Goal: Task Accomplishment & Management: Manage account settings

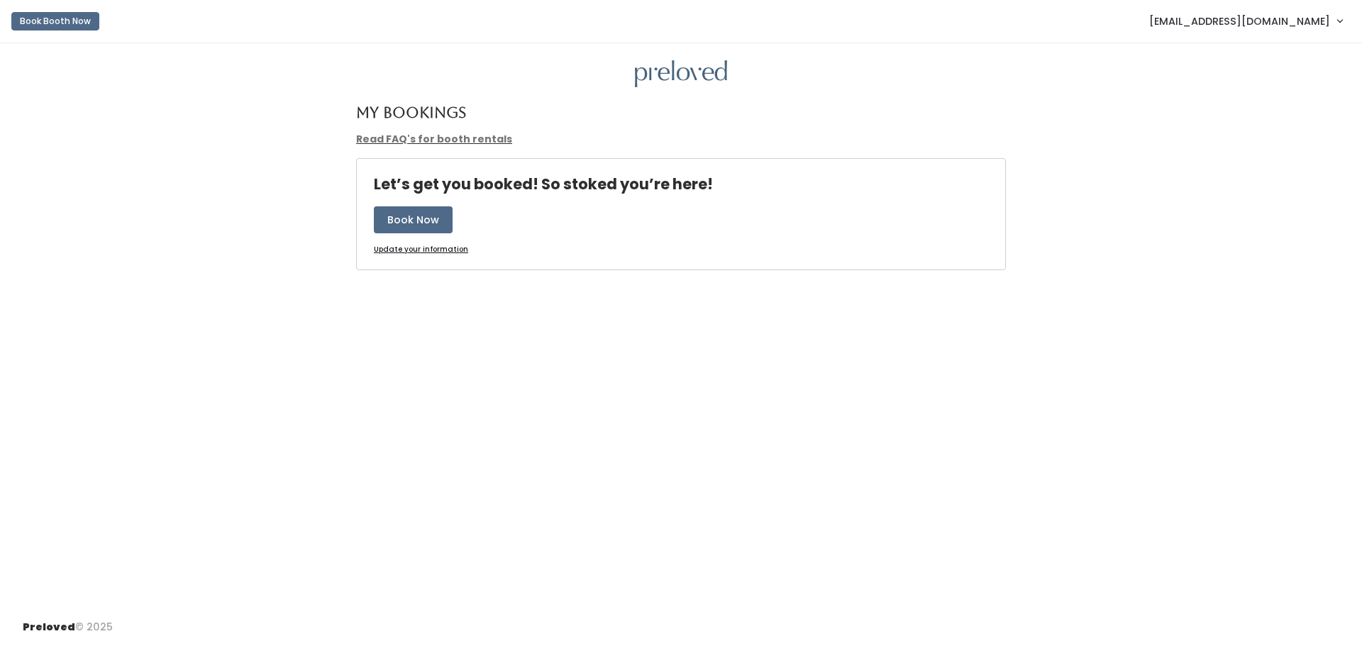
click at [1285, 21] on span "[EMAIL_ADDRESS][DOMAIN_NAME]" at bounding box center [1239, 21] width 181 height 16
click at [1284, 51] on link "Admin Home" at bounding box center [1291, 56] width 127 height 26
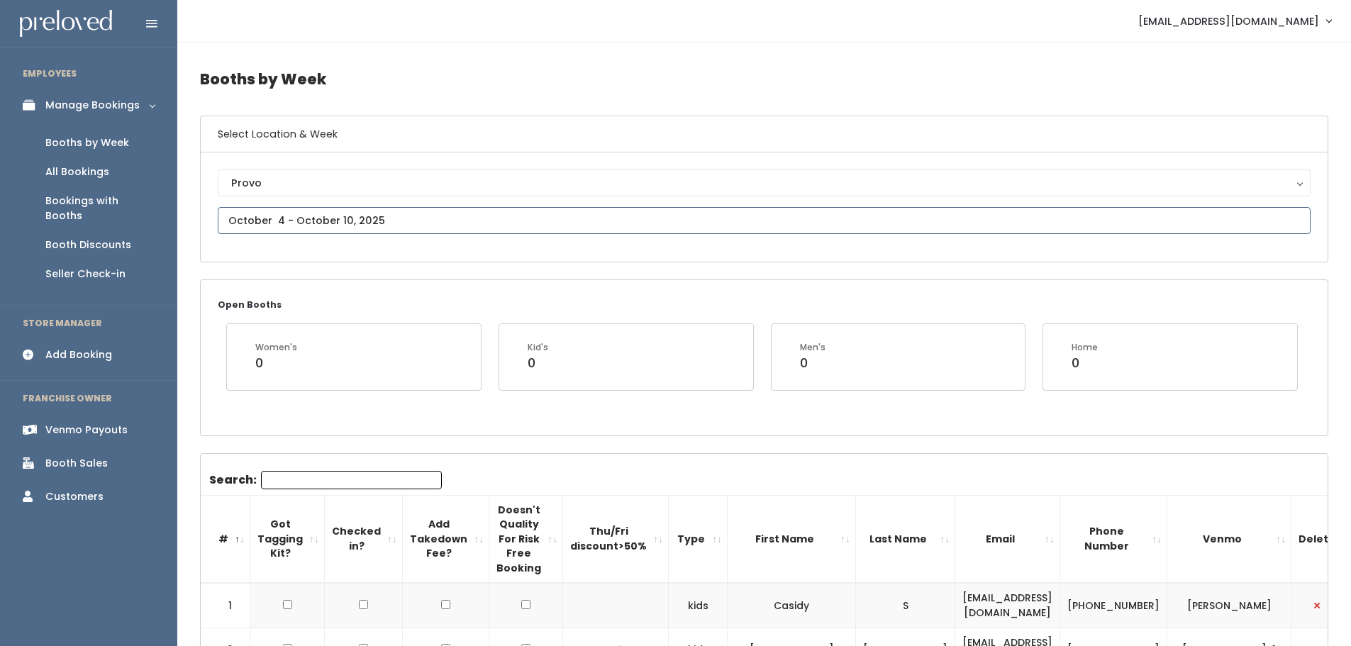
click at [412, 221] on input "text" at bounding box center [764, 220] width 1093 height 27
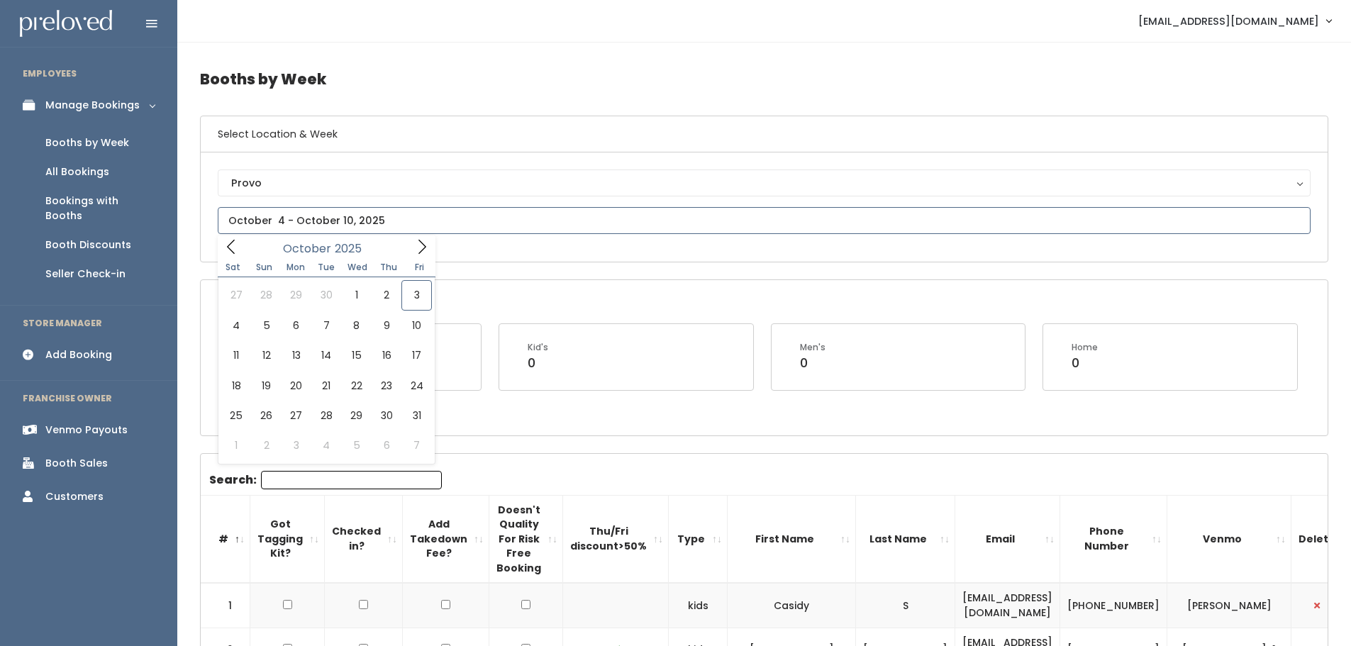
click at [231, 248] on icon at bounding box center [231, 247] width 16 height 16
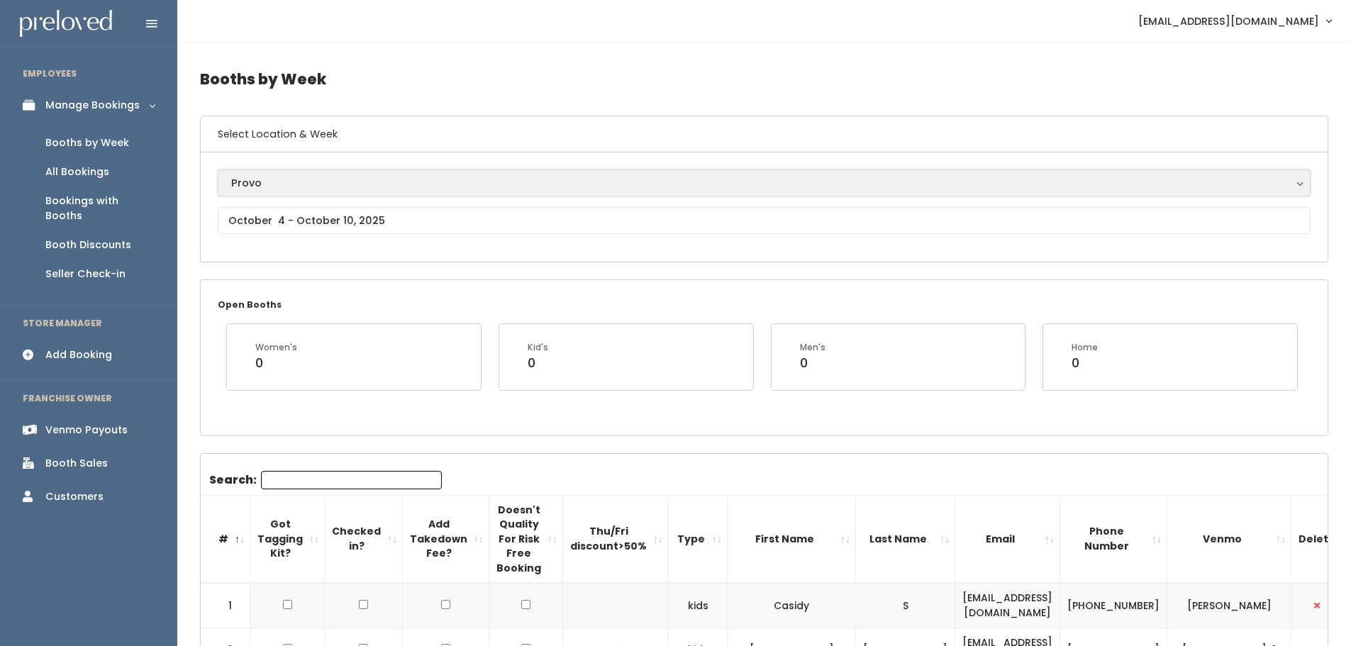
click at [282, 179] on div "Provo" at bounding box center [764, 183] width 1066 height 16
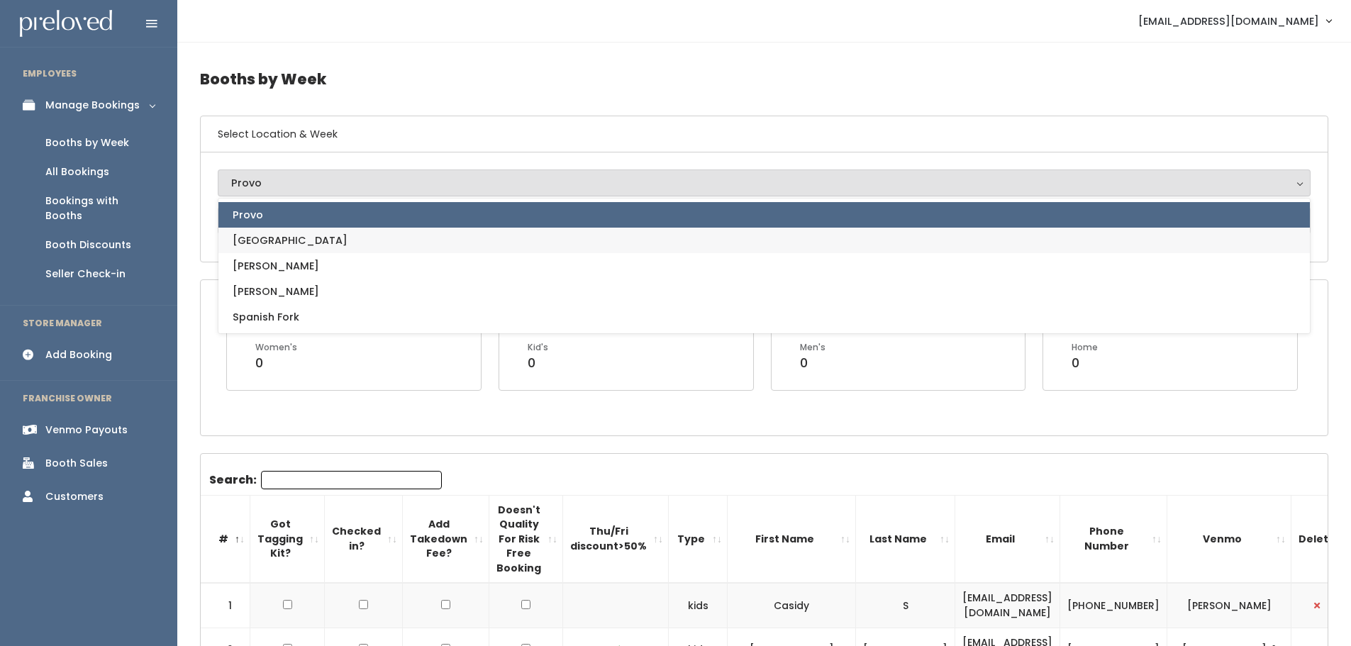
click at [273, 243] on span "[GEOGRAPHIC_DATA]" at bounding box center [290, 241] width 115 height 16
select select "5"
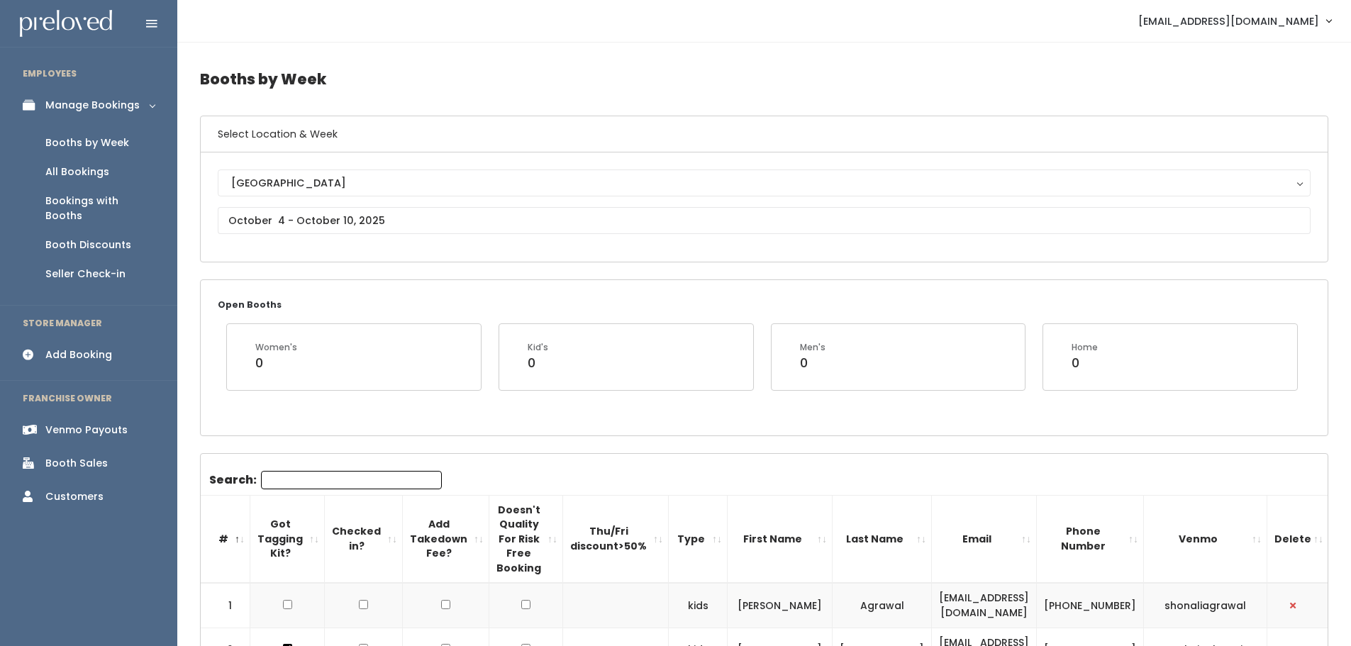
click at [420, 213] on input "text" at bounding box center [764, 220] width 1093 height 27
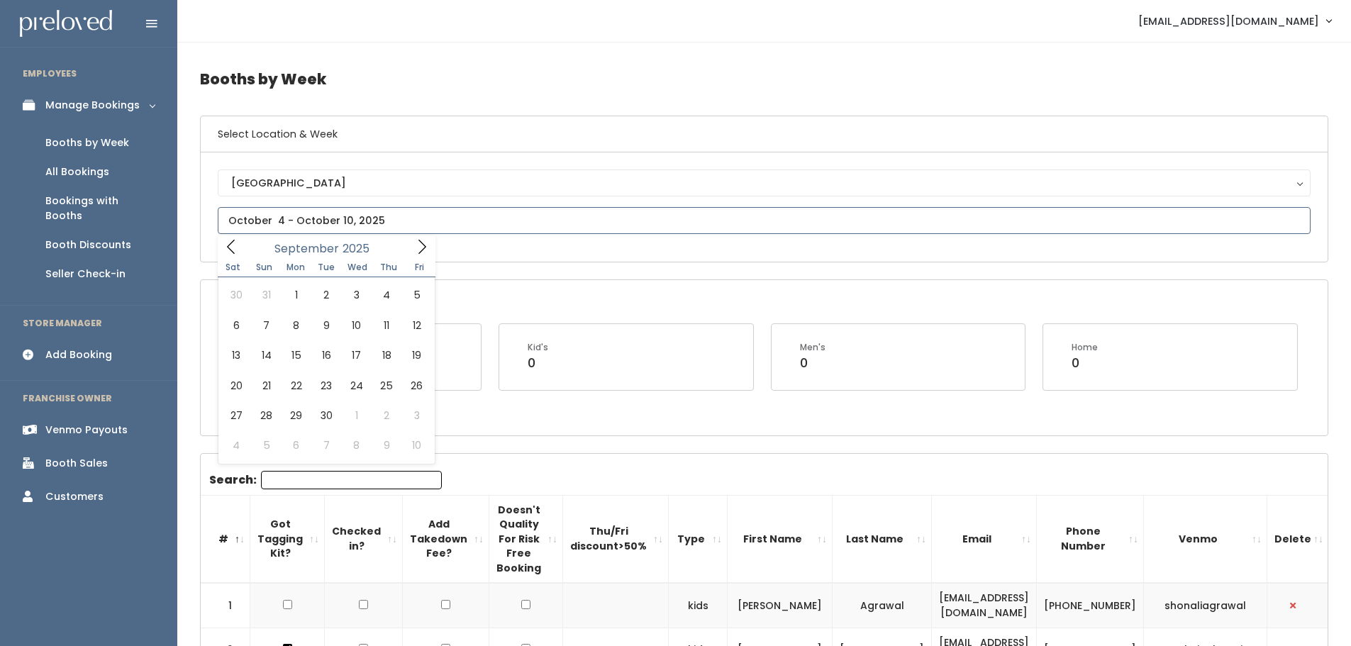
click at [240, 245] on span at bounding box center [231, 246] width 27 height 22
type input "August 30 to September 5"
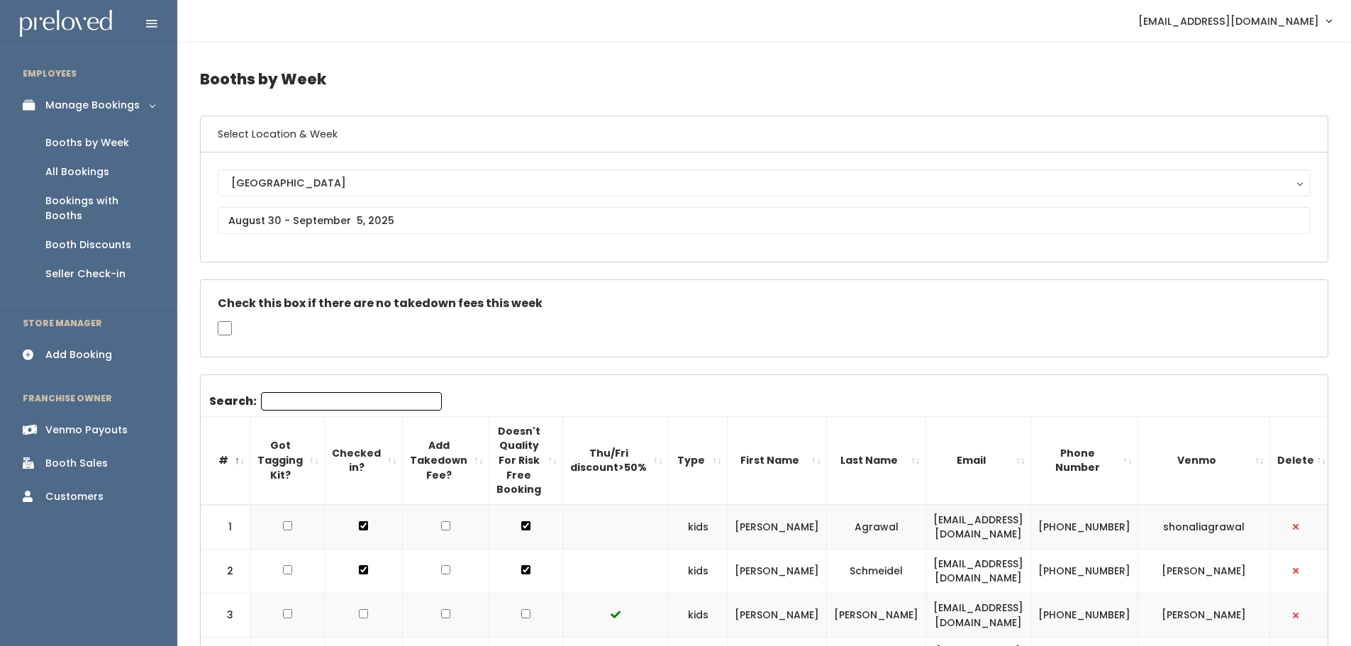
click at [123, 423] on div "Venmo Payouts" at bounding box center [86, 430] width 82 height 15
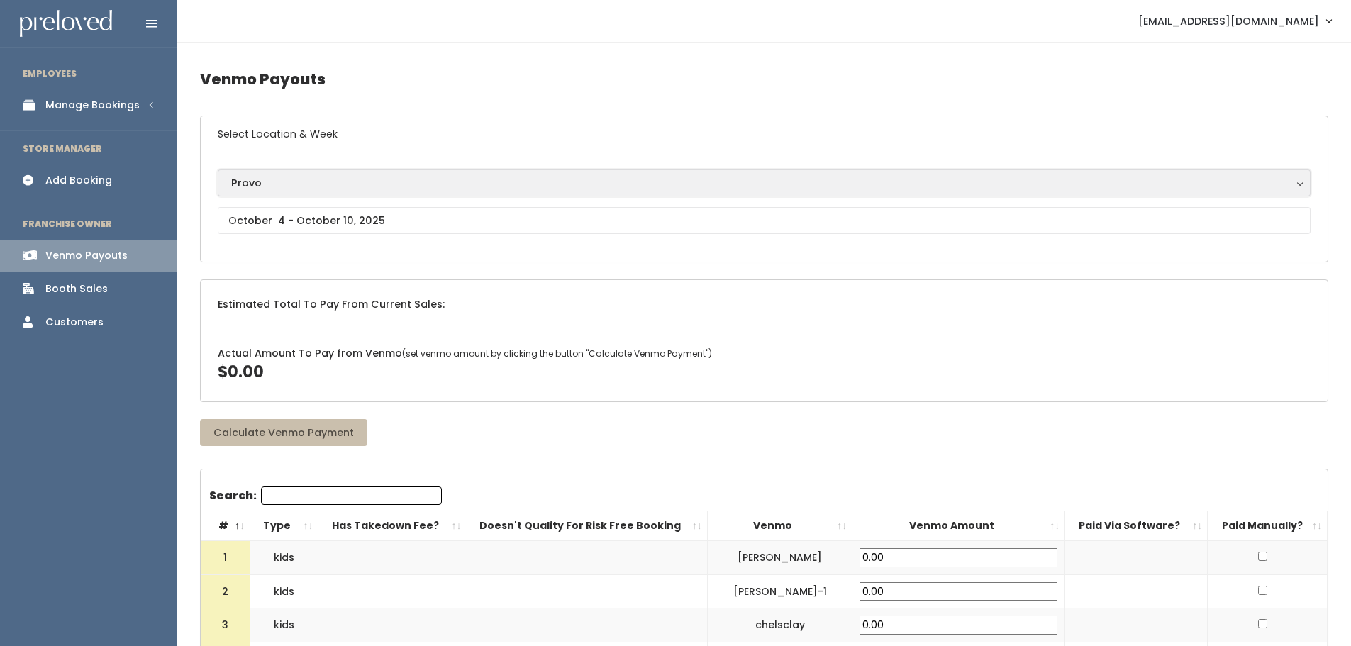
click at [276, 187] on div "Provo" at bounding box center [764, 183] width 1066 height 16
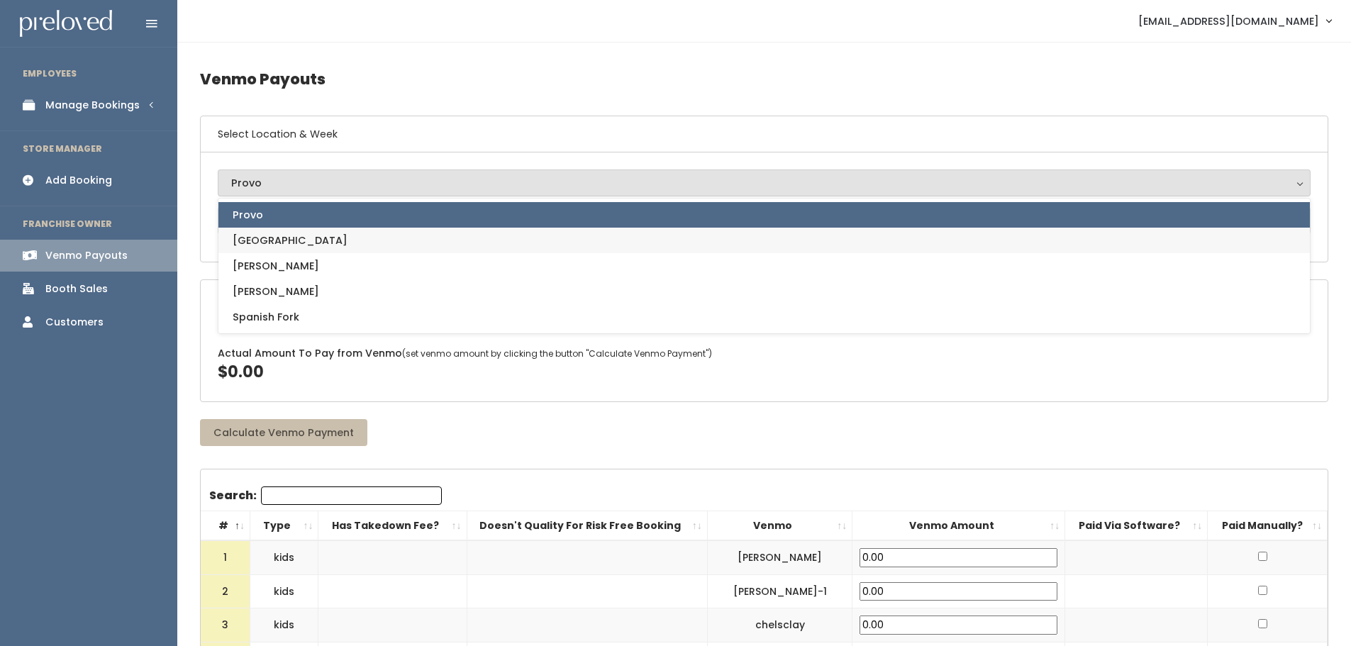
click at [274, 240] on span "[GEOGRAPHIC_DATA]" at bounding box center [290, 241] width 115 height 16
select select "5"
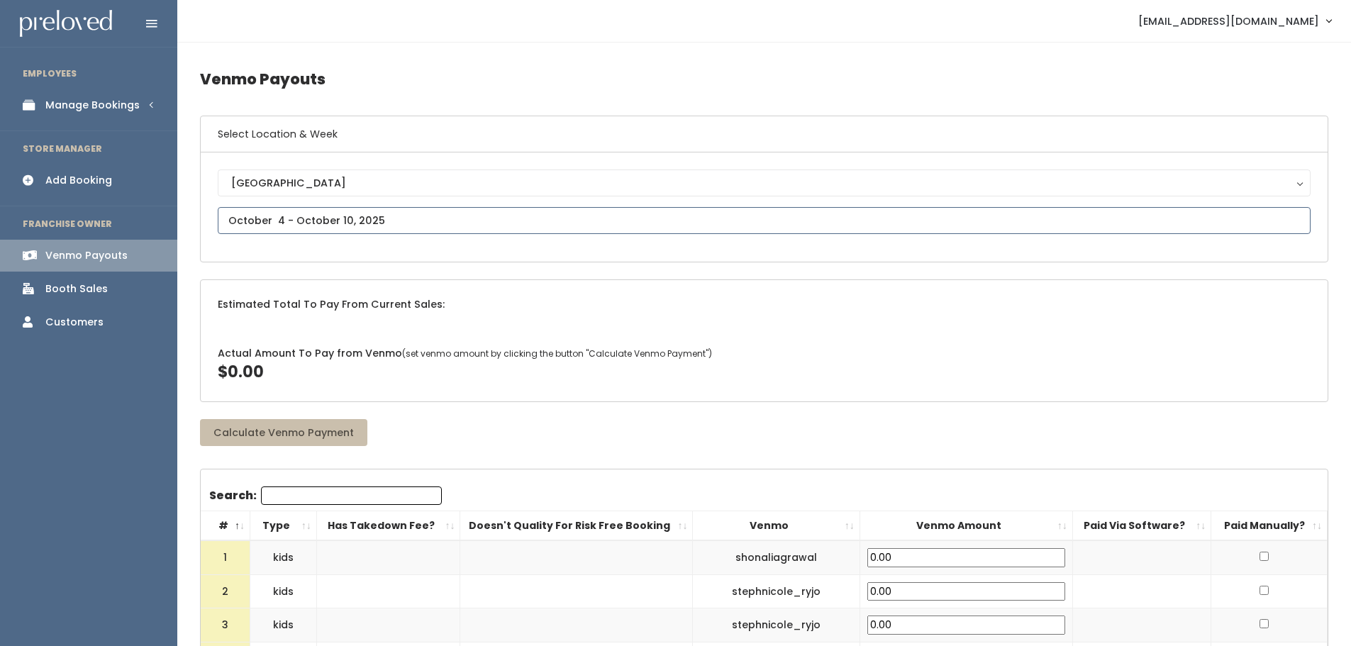
click at [284, 217] on input "text" at bounding box center [764, 220] width 1093 height 27
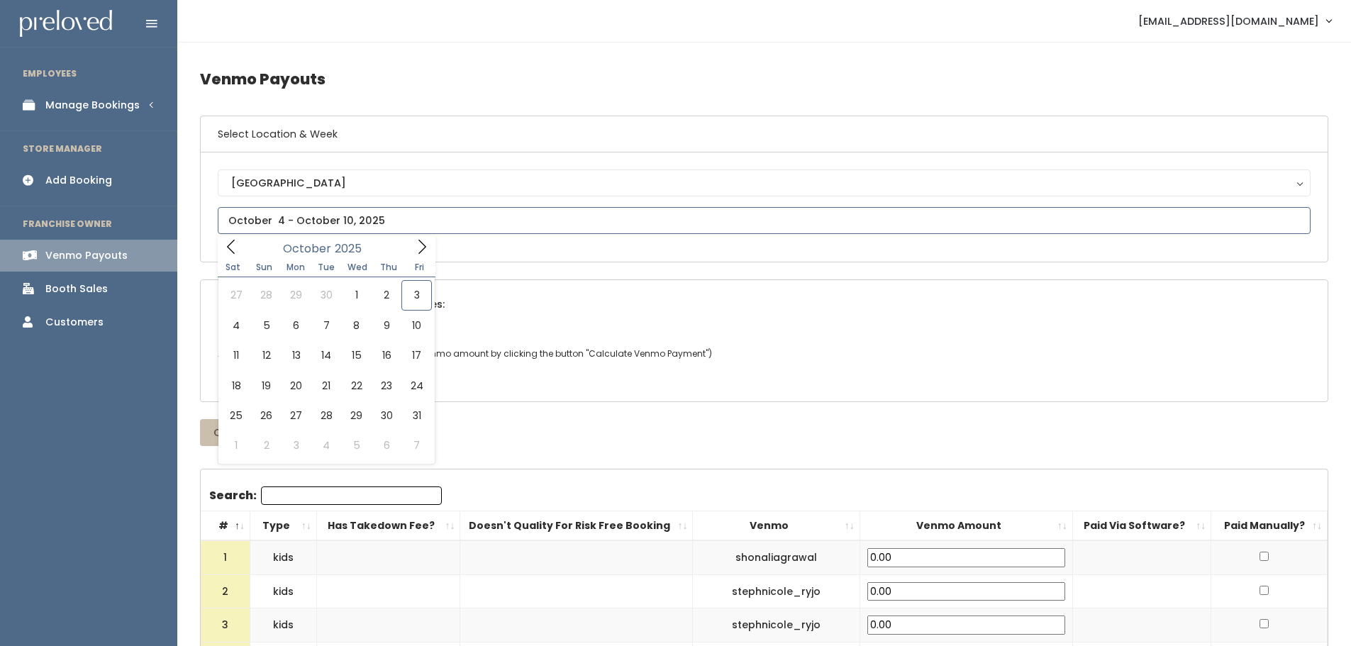
click at [239, 244] on span at bounding box center [231, 246] width 27 height 22
type input "August 30 to September 5"
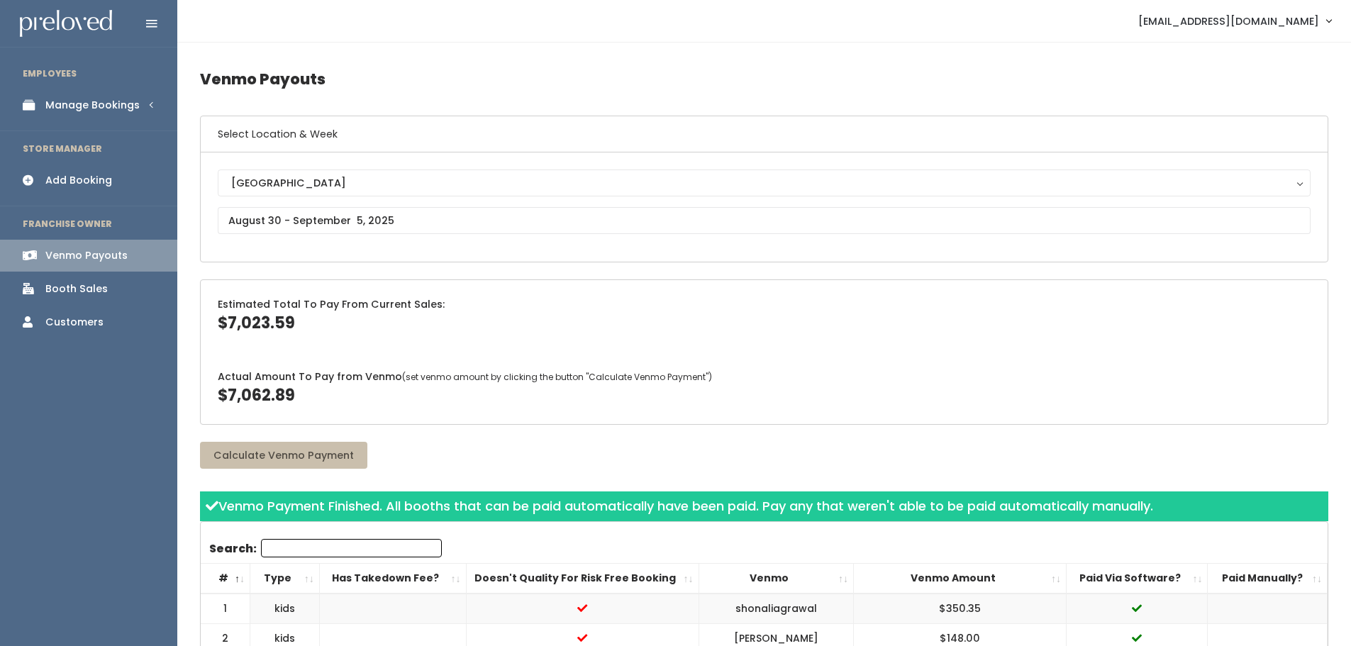
click at [264, 321] on span "$7,023.59" at bounding box center [256, 323] width 77 height 22
copy span "7,023.59"
click at [257, 397] on span "$7,062.89" at bounding box center [256, 395] width 77 height 22
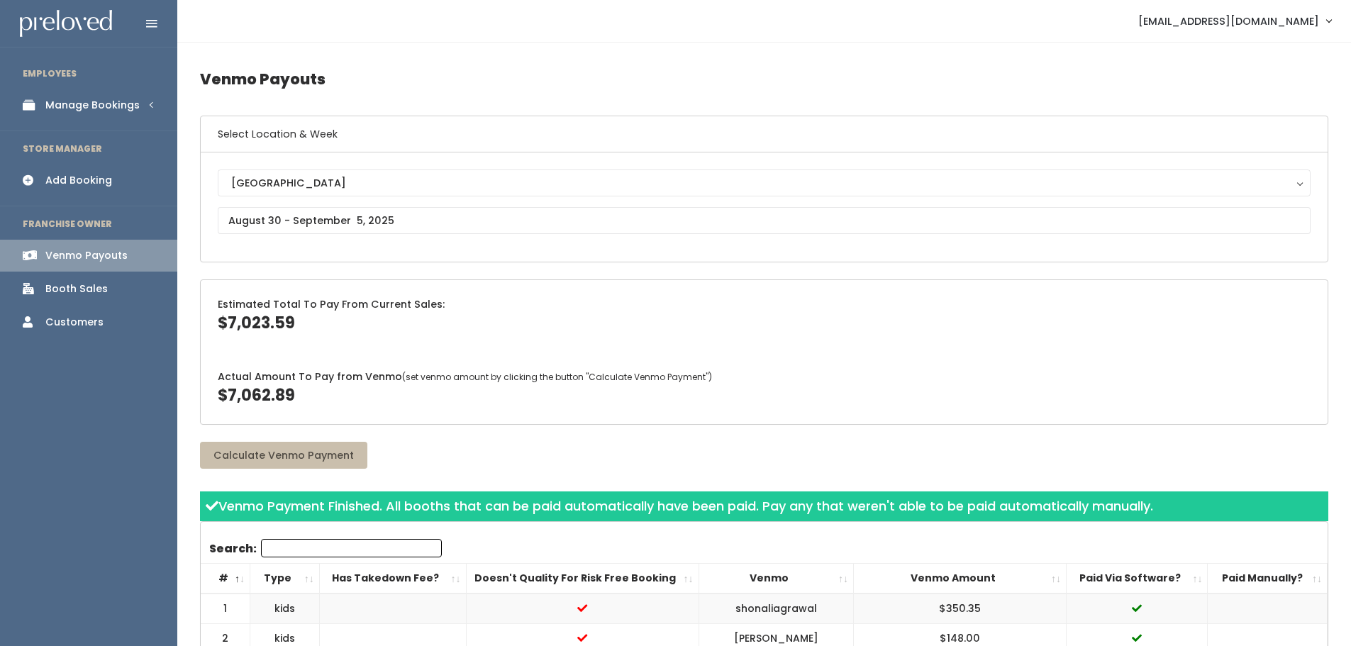
copy span "7,062.89"
click at [330, 214] on input "text" at bounding box center [764, 220] width 1093 height 27
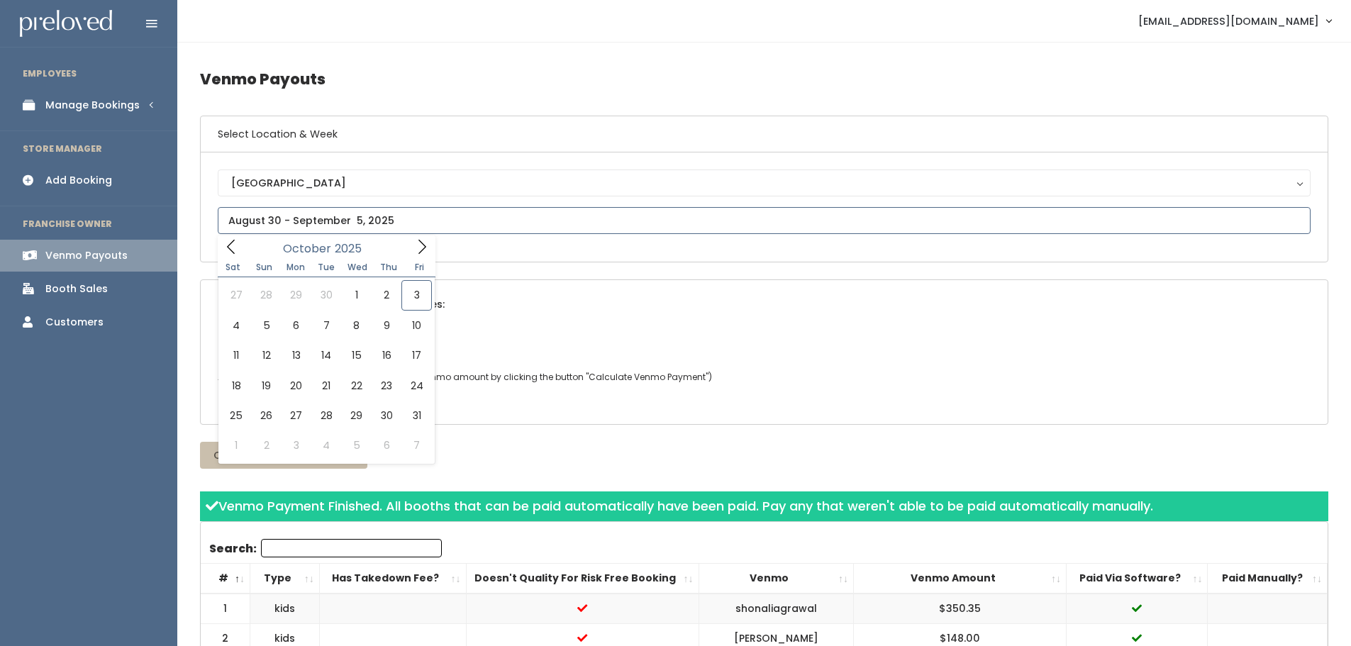
click at [226, 249] on icon at bounding box center [231, 247] width 16 height 16
type input "September 6 to September 12"
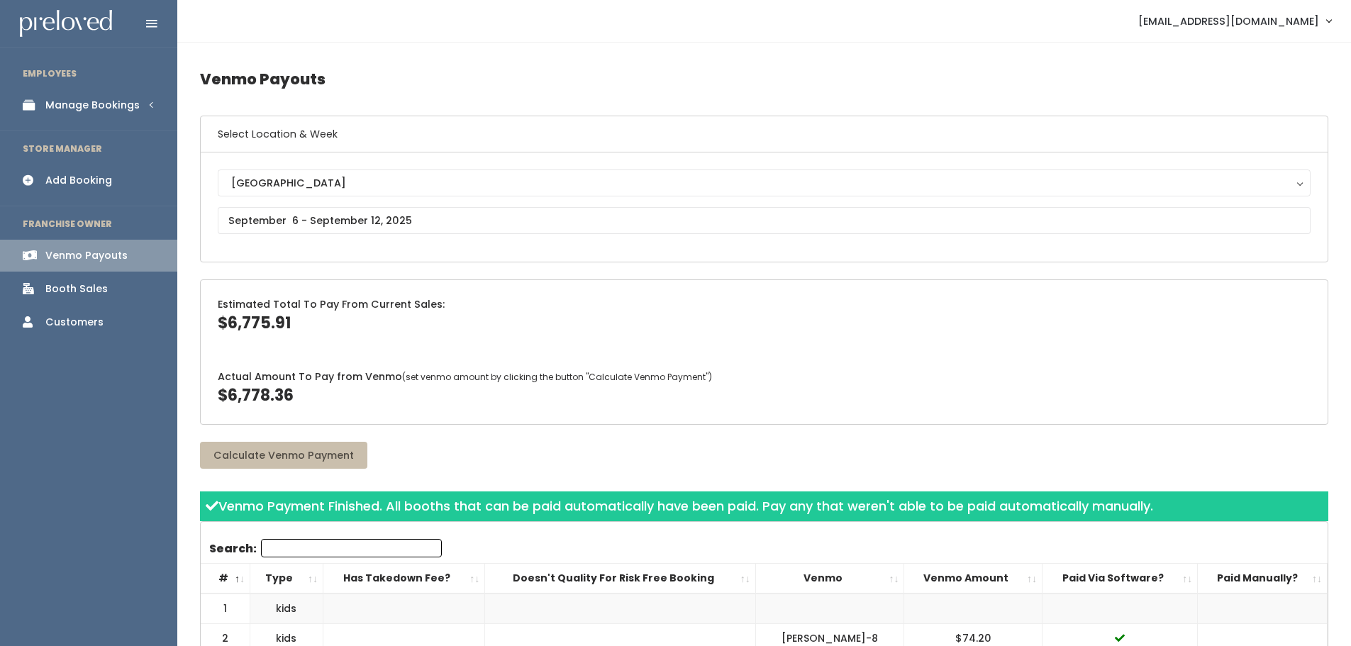
click at [262, 319] on span "$6,775.91" at bounding box center [254, 323] width 73 height 22
copy span "6,775.91"
click at [260, 392] on span "$6,778.36" at bounding box center [256, 395] width 76 height 22
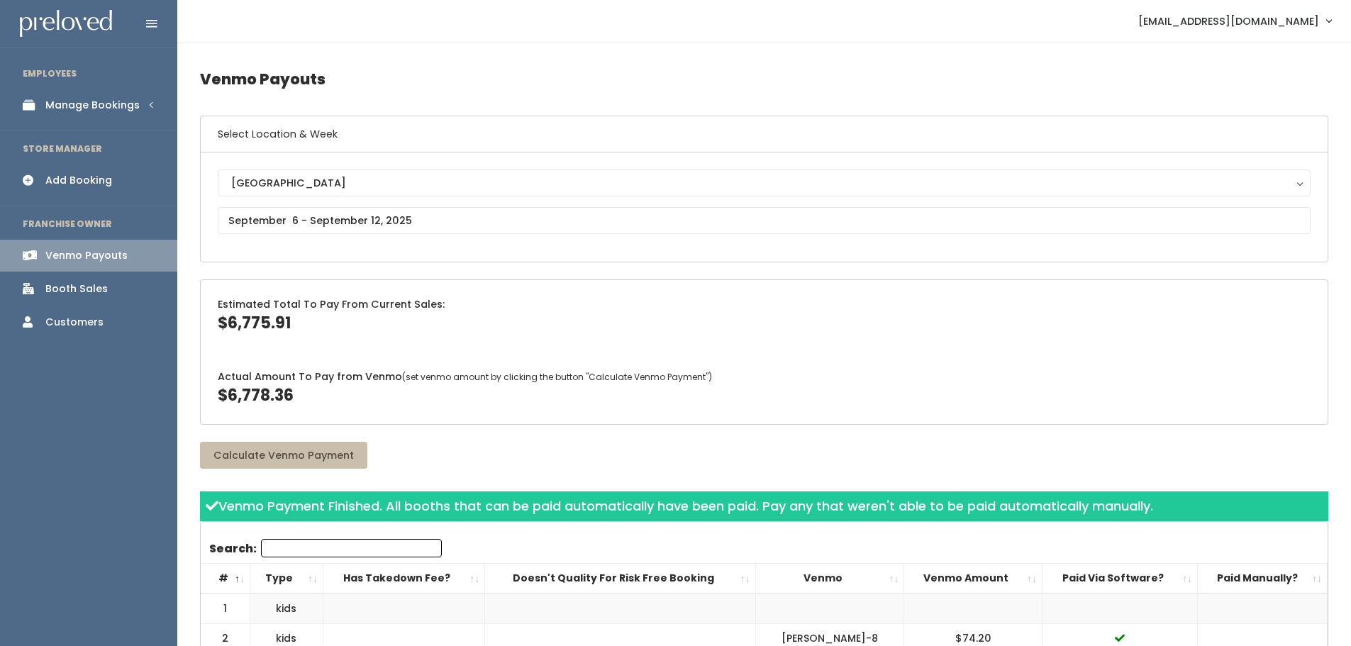
copy span "6,778.36"
click at [343, 216] on input "text" at bounding box center [764, 220] width 1093 height 27
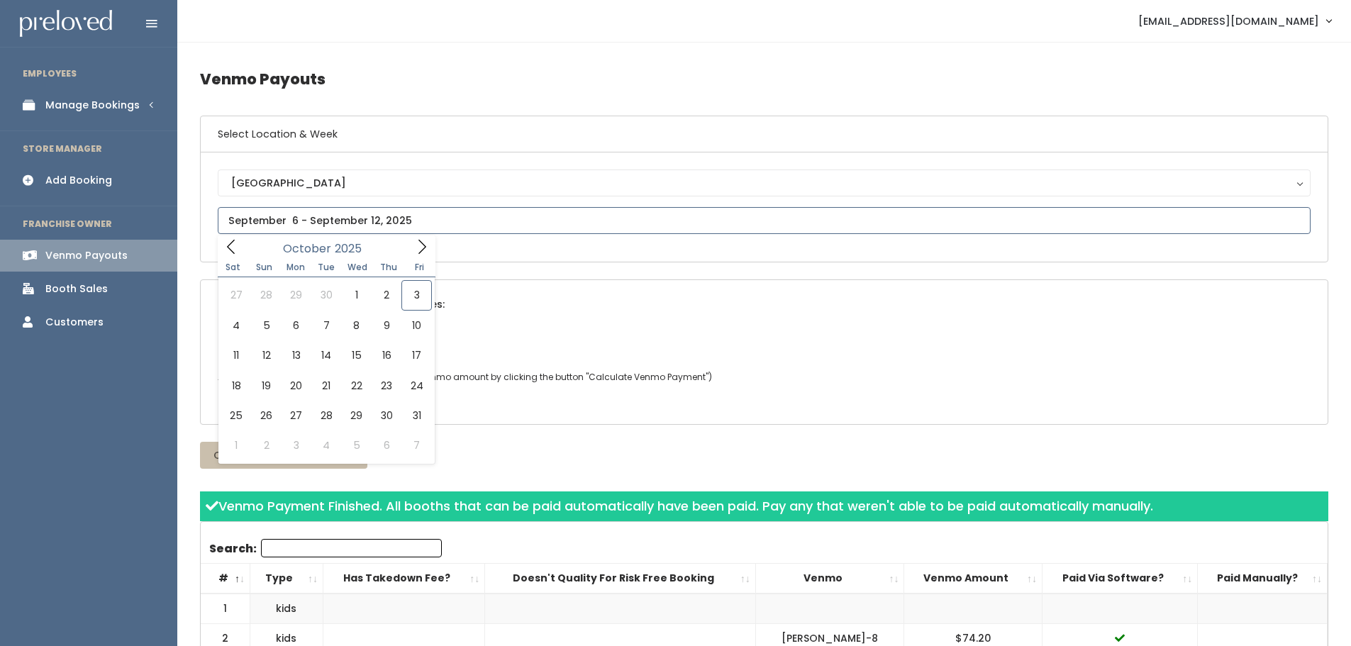
click at [235, 240] on icon at bounding box center [231, 247] width 16 height 16
type input "September 13 to September 19"
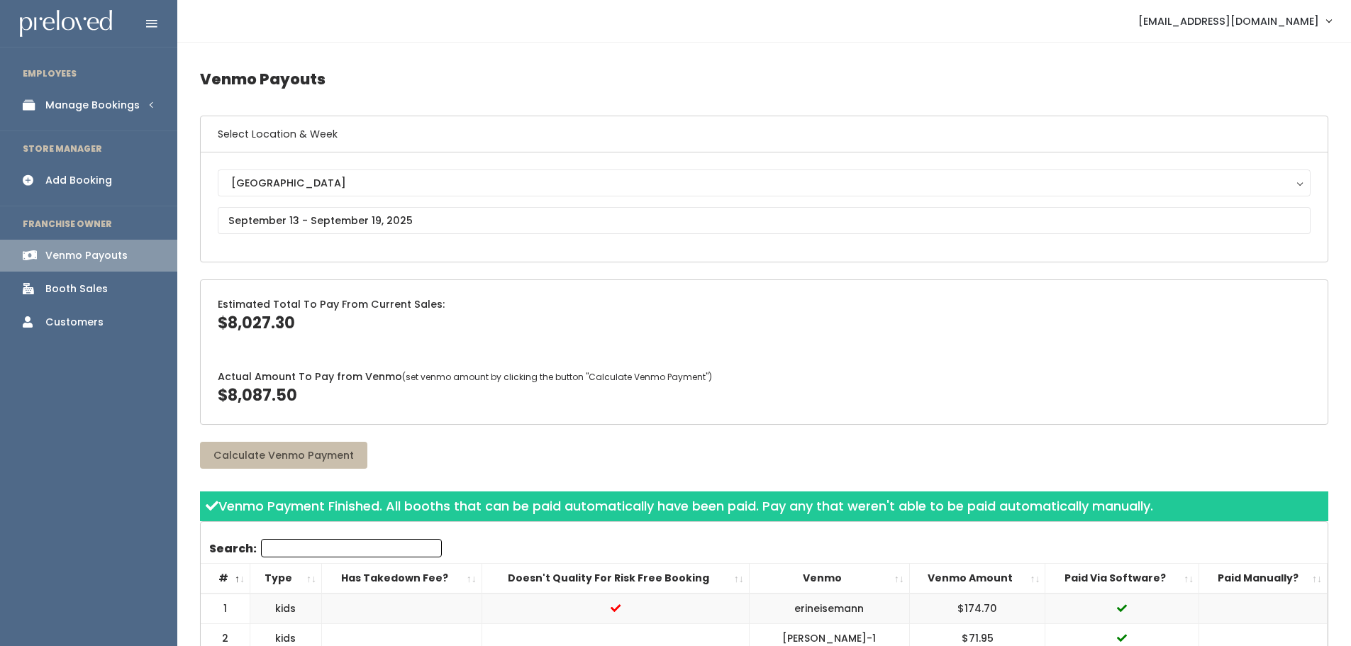
click at [255, 327] on span "$8,027.30" at bounding box center [256, 323] width 77 height 22
copy span "8,027.30"
click at [281, 387] on span "$8,087.50" at bounding box center [257, 395] width 79 height 22
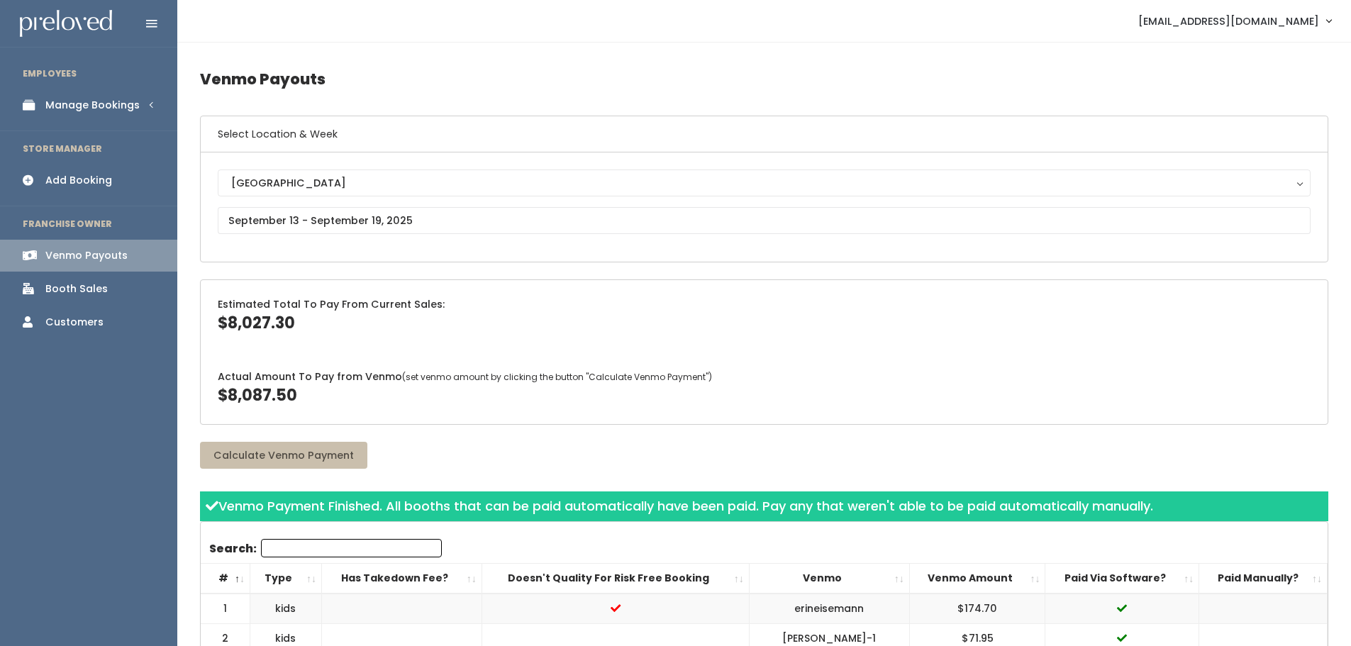
copy span "8,087.50"
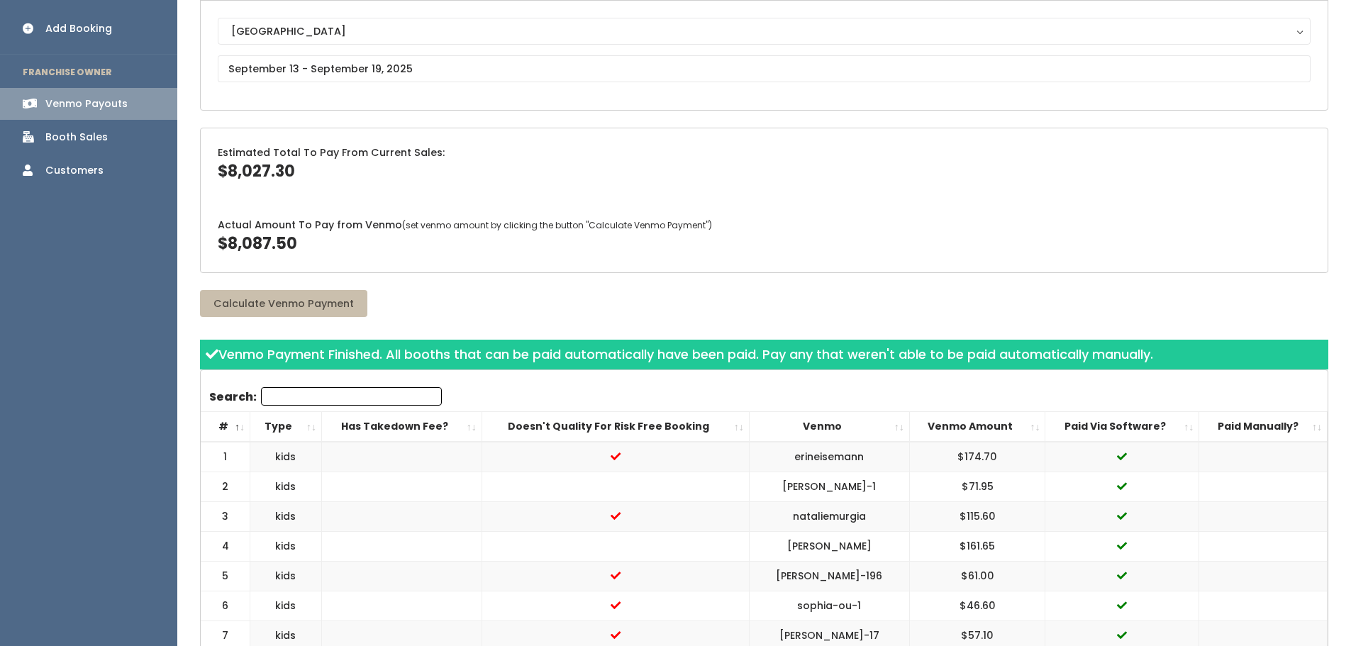
scroll to position [71, 0]
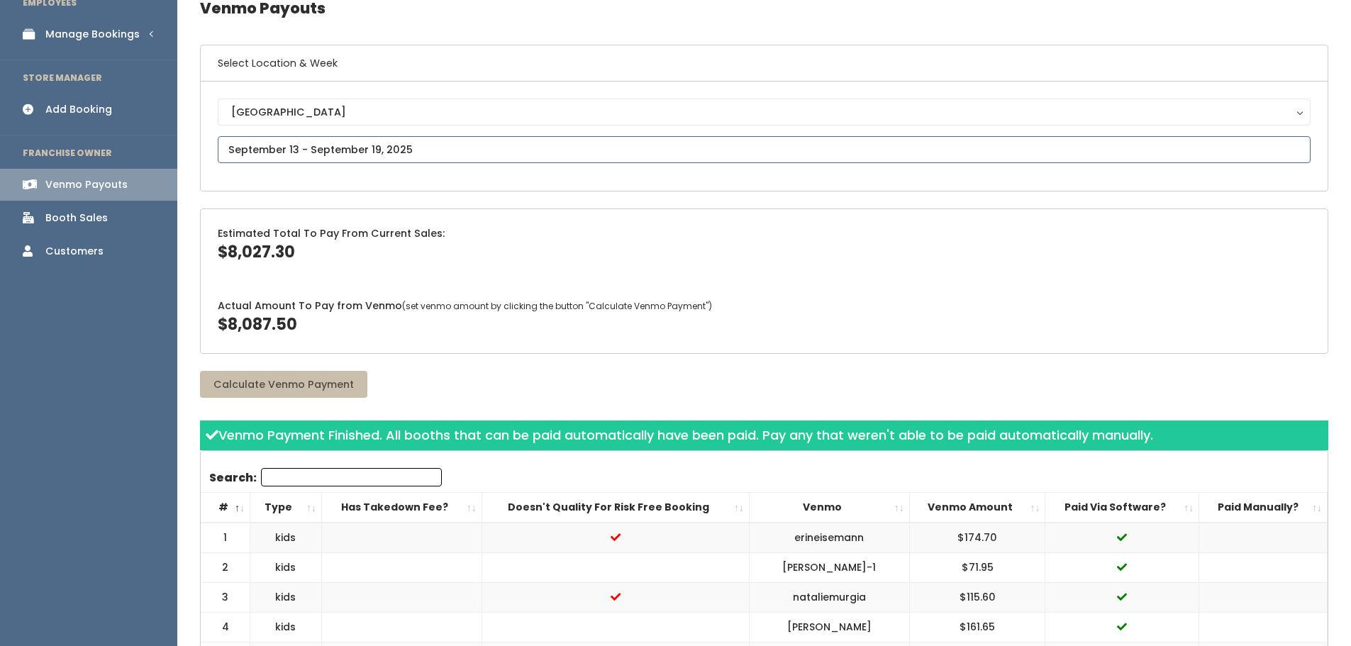
click at [360, 140] on input "text" at bounding box center [764, 149] width 1093 height 27
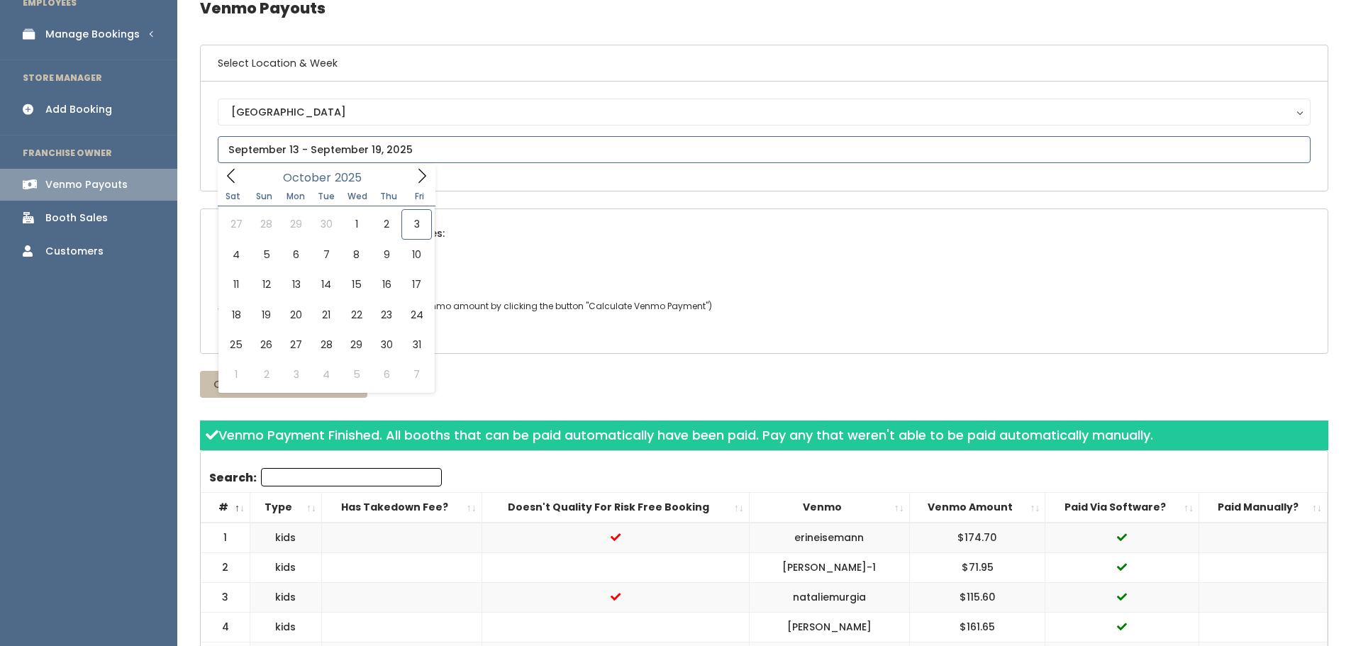
click at [243, 178] on span at bounding box center [231, 176] width 27 height 22
type input "September 20 to September 26"
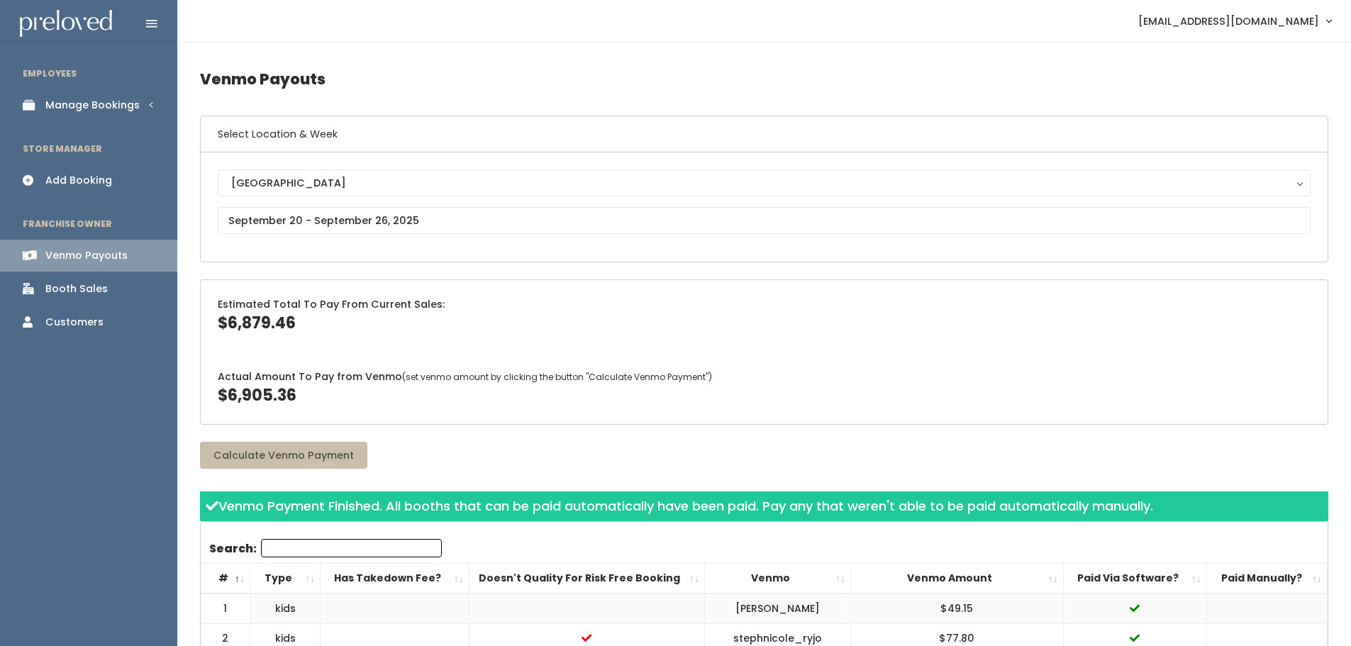
click at [508, 286] on div "Estimated Total To Pay From Current Sales: $6,879.46" at bounding box center [764, 316] width 1127 height 72
click at [255, 323] on span "$6,879.46" at bounding box center [257, 323] width 78 height 22
copy span "6,879.46"
click at [260, 390] on span "$6,905.36" at bounding box center [257, 395] width 79 height 22
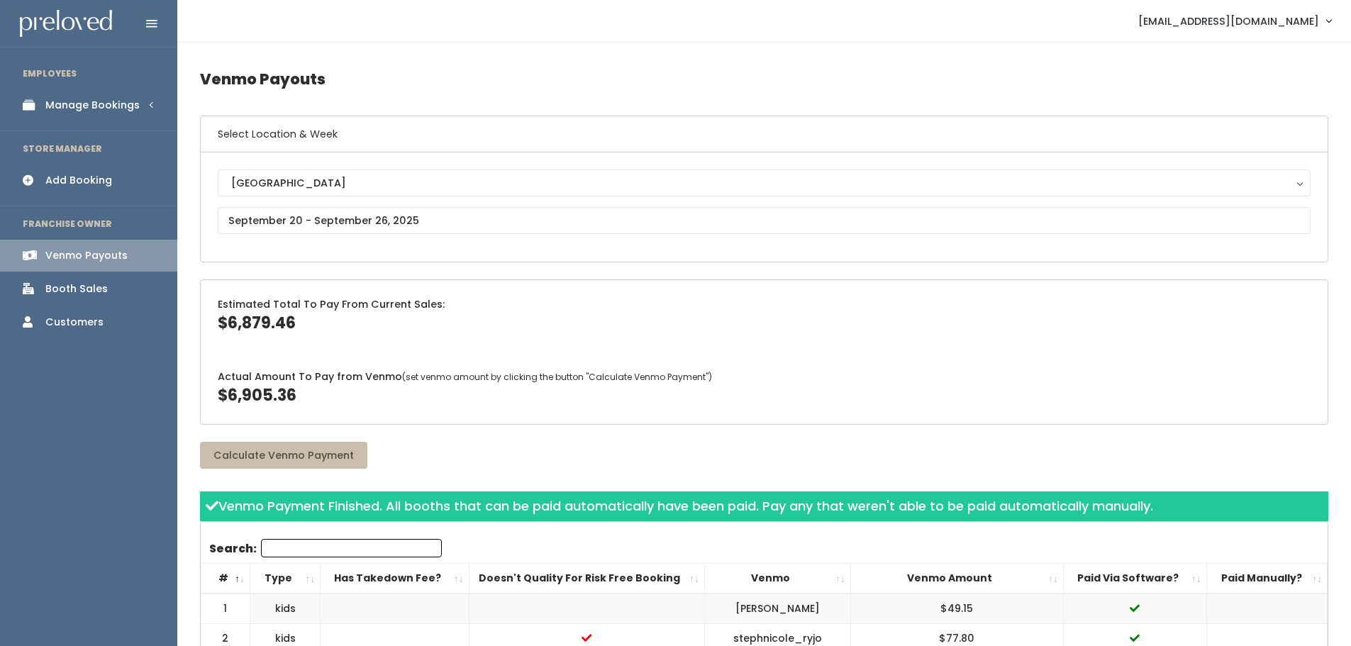
click at [260, 390] on span "$6,905.36" at bounding box center [257, 395] width 79 height 22
copy span "6,905.36"
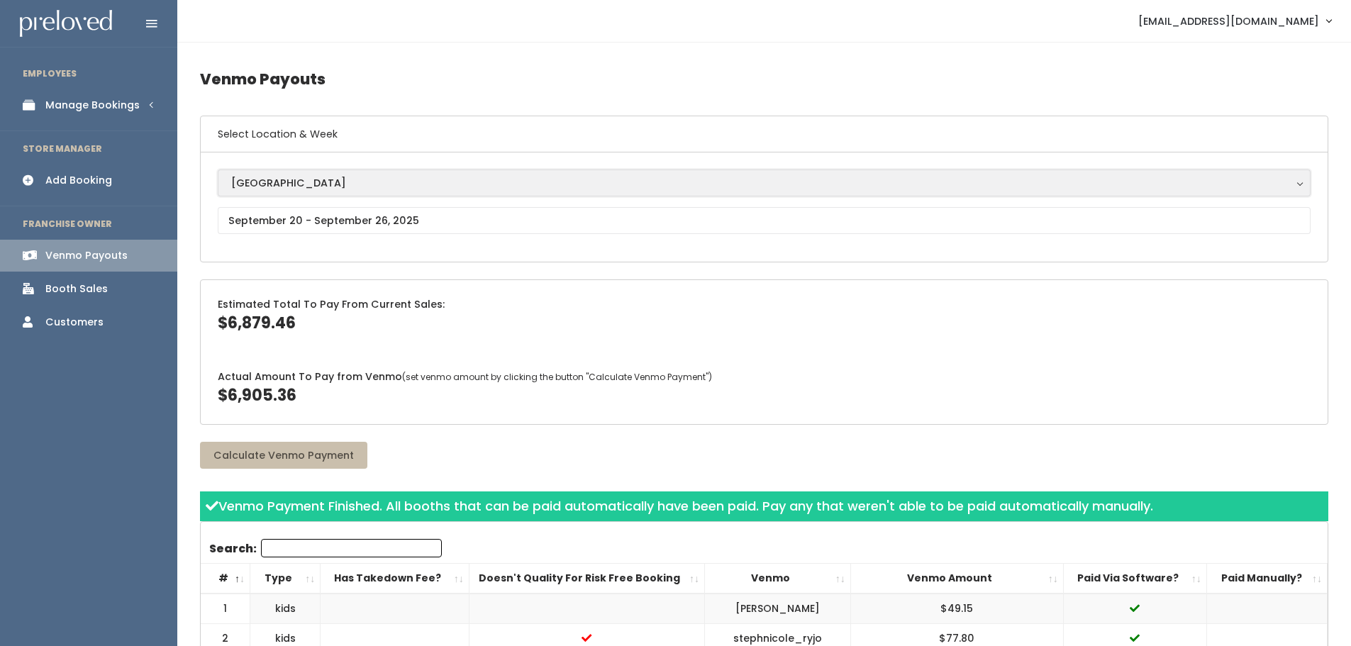
click at [302, 187] on div "[GEOGRAPHIC_DATA]" at bounding box center [764, 183] width 1066 height 16
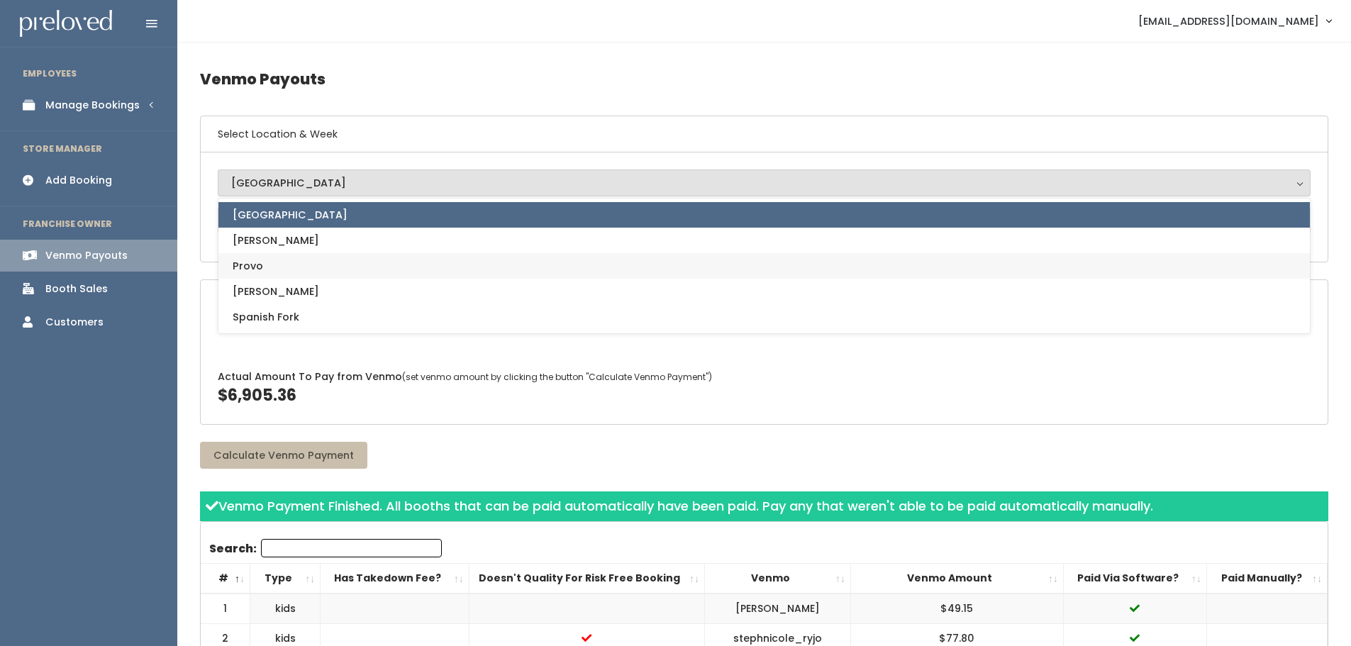
click at [262, 267] on link "Provo" at bounding box center [763, 266] width 1091 height 26
select select "1"
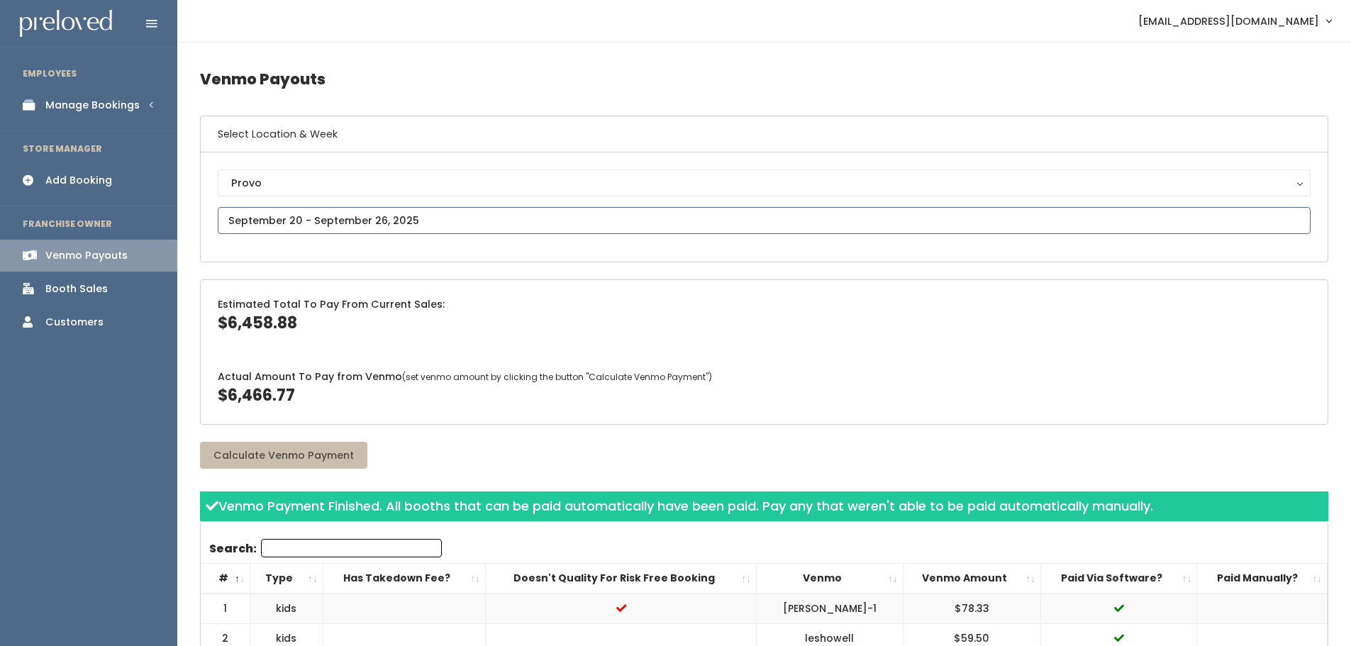
click at [291, 224] on input "text" at bounding box center [764, 220] width 1093 height 27
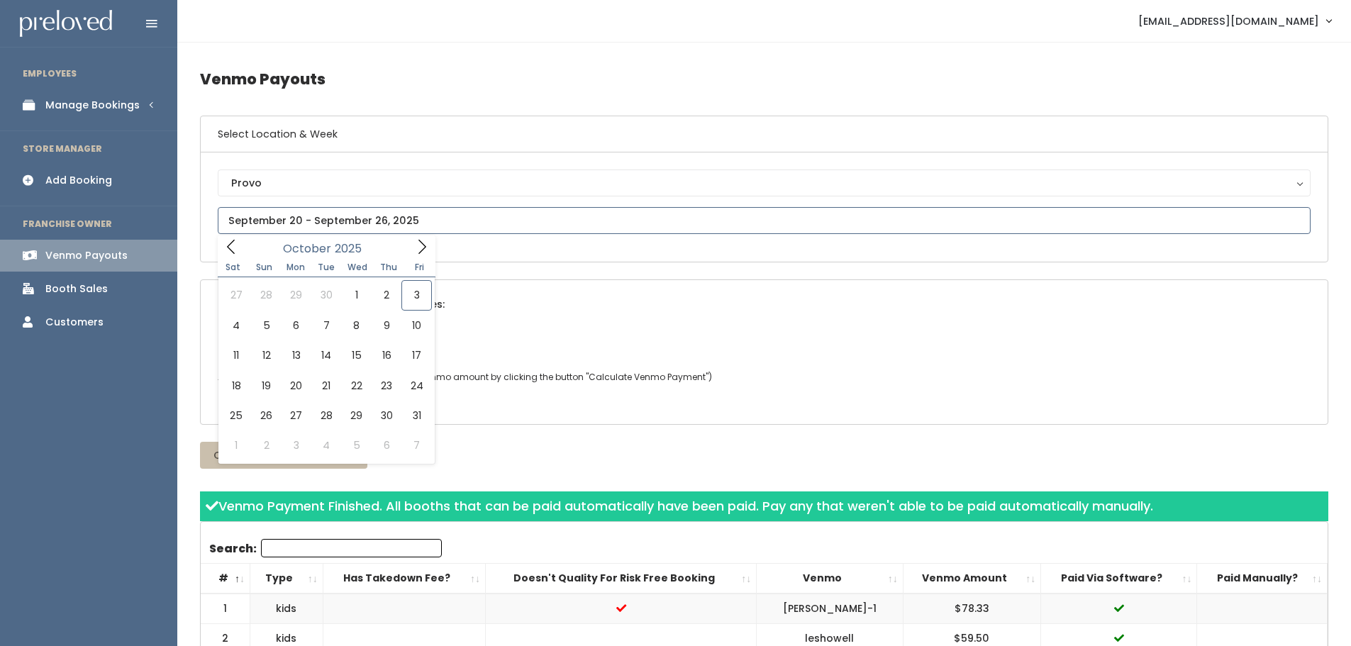
click at [238, 248] on icon at bounding box center [231, 247] width 16 height 16
type input "[DATE] to [DATE]"
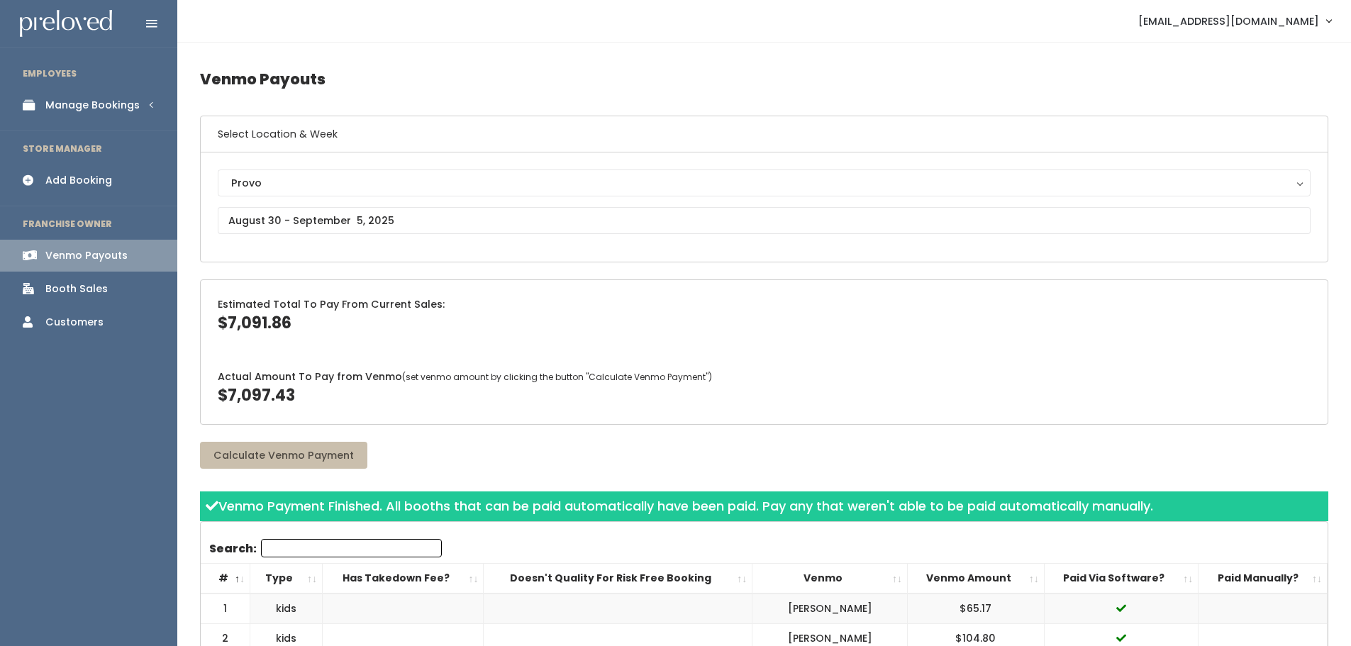
click at [575, 96] on h4 "Venmo Payouts" at bounding box center [764, 79] width 1128 height 39
click at [235, 318] on span "$7,091.86" at bounding box center [255, 323] width 74 height 22
copy span "7,091.86"
click at [263, 389] on span "$7,097.43" at bounding box center [256, 395] width 77 height 22
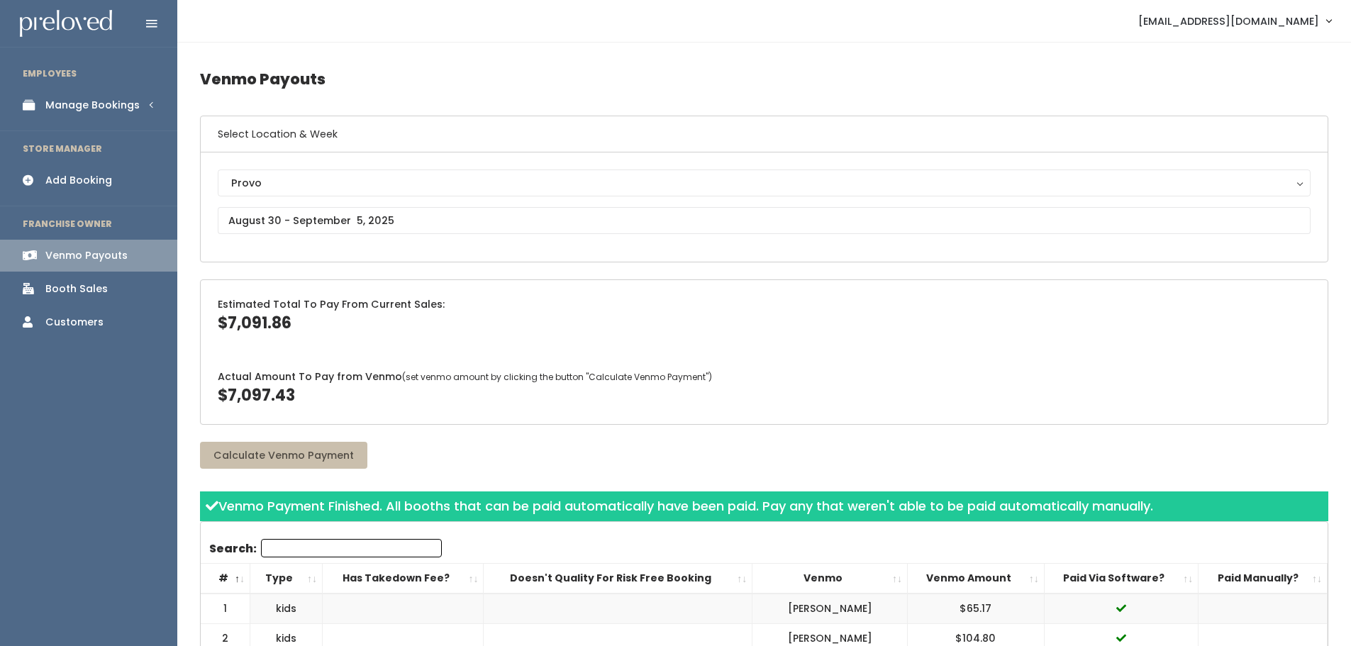
click at [263, 389] on span "$7,097.43" at bounding box center [256, 395] width 77 height 22
copy span "7,097.43"
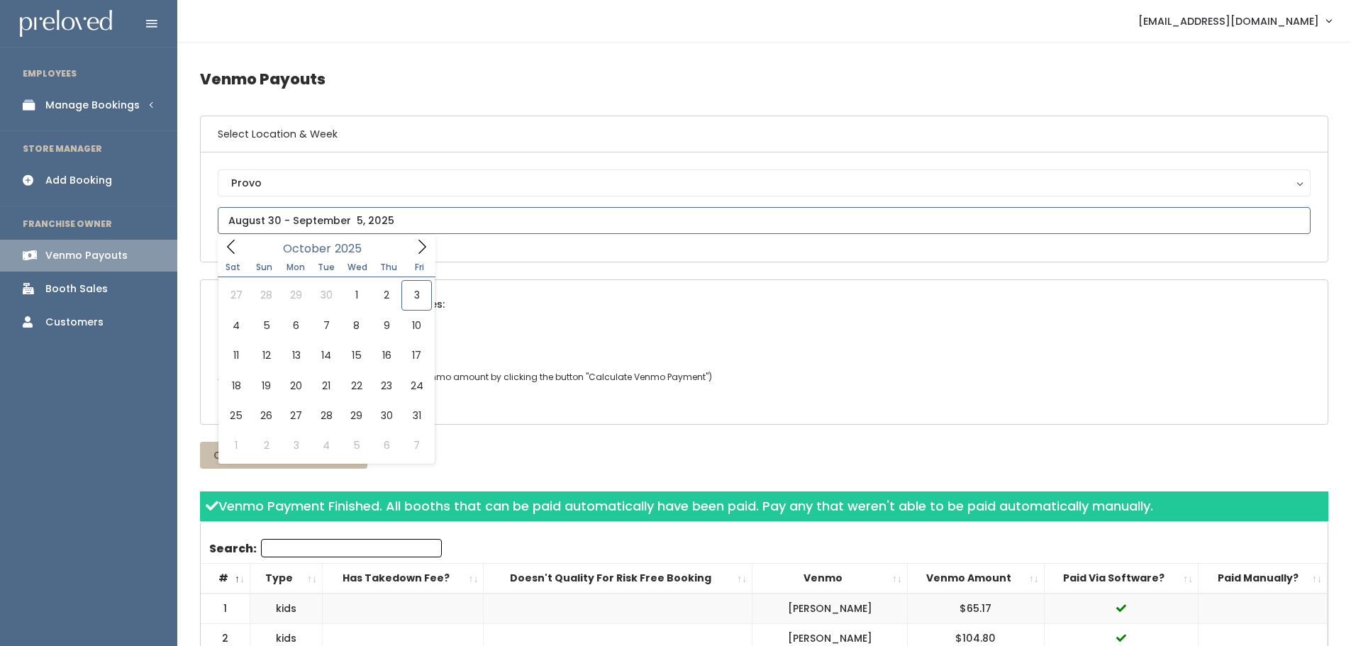
click at [381, 215] on input "text" at bounding box center [764, 220] width 1093 height 27
click at [239, 240] on span at bounding box center [231, 246] width 27 height 22
type input "[DATE] to [DATE]"
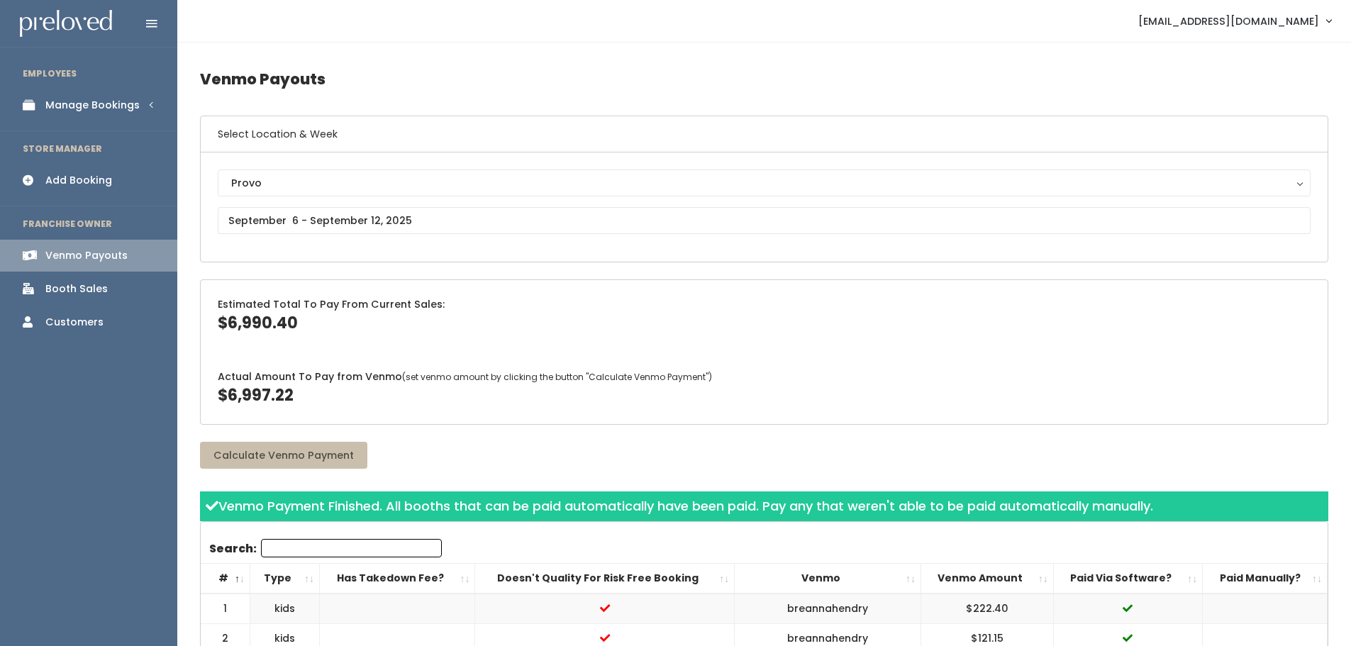
click at [247, 324] on span "$6,990.40" at bounding box center [258, 323] width 80 height 22
copy span "6,990.40"
click at [254, 392] on span "$6,997.22" at bounding box center [256, 395] width 76 height 22
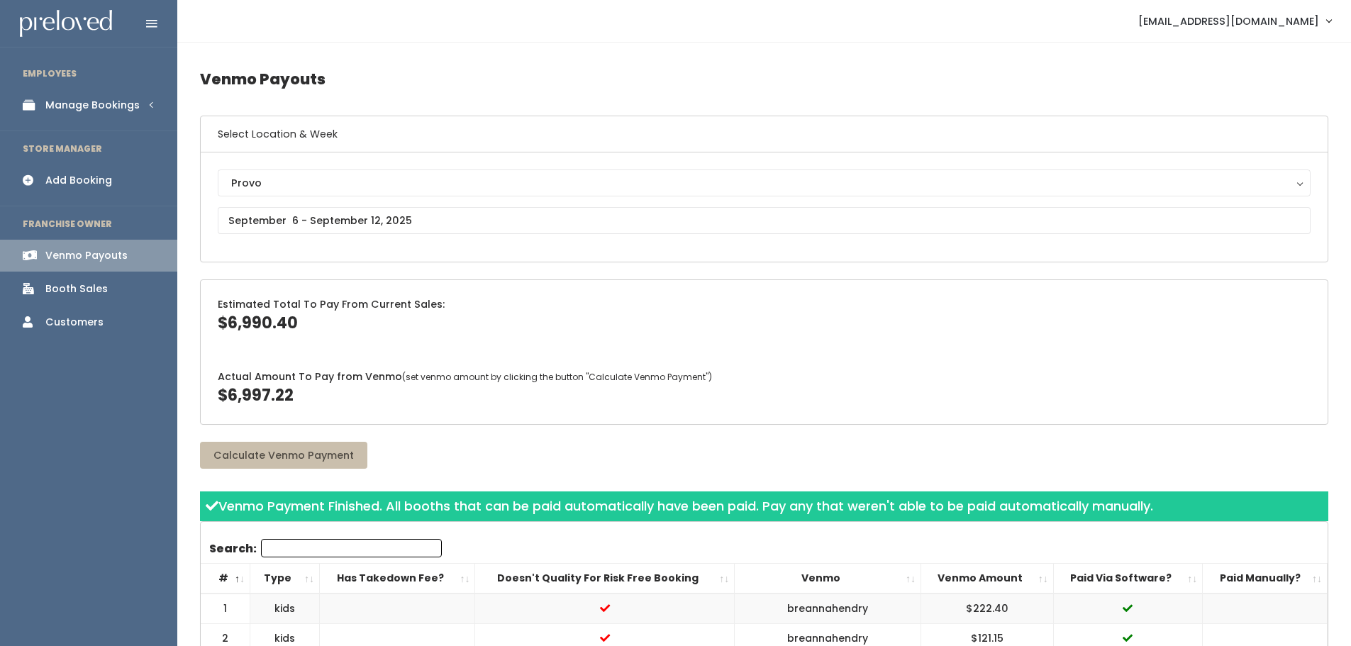
copy span "6,997.22"
click at [265, 325] on span "$6,990.40" at bounding box center [258, 323] width 80 height 22
copy span "6,990.40"
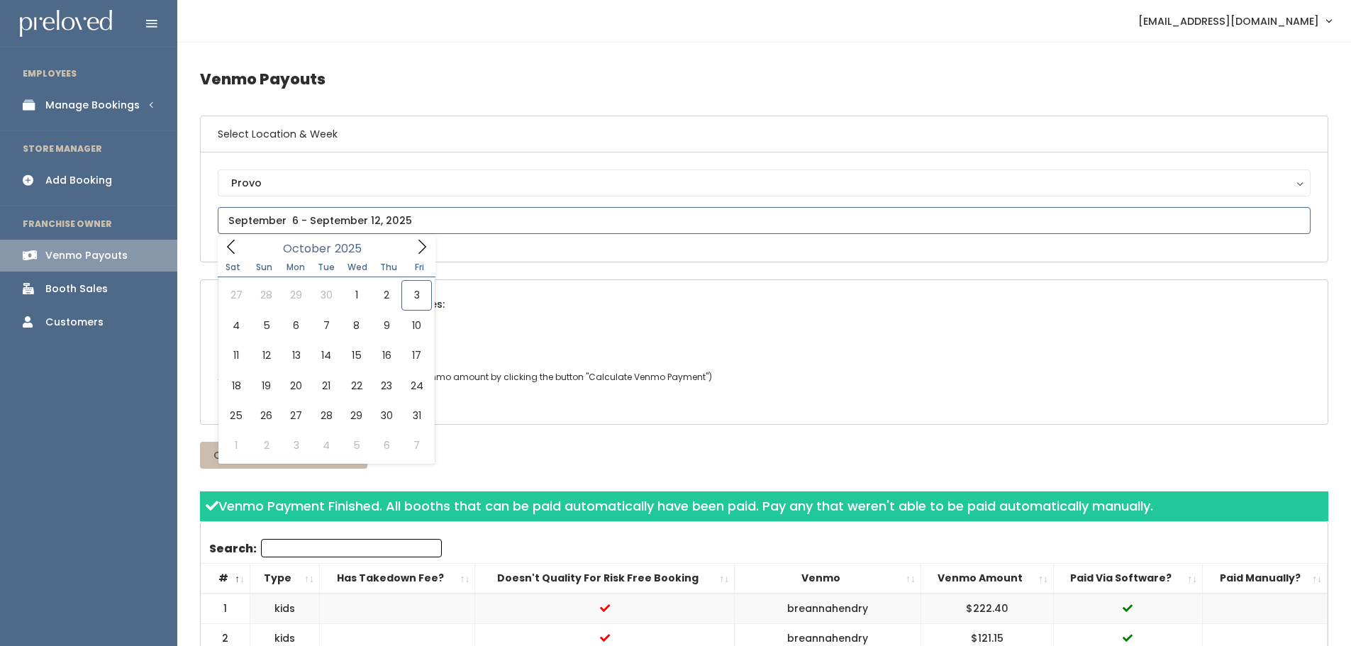
click at [413, 216] on input "text" at bounding box center [764, 220] width 1093 height 27
click at [229, 244] on icon at bounding box center [231, 247] width 16 height 16
type input "[DATE] to [DATE]"
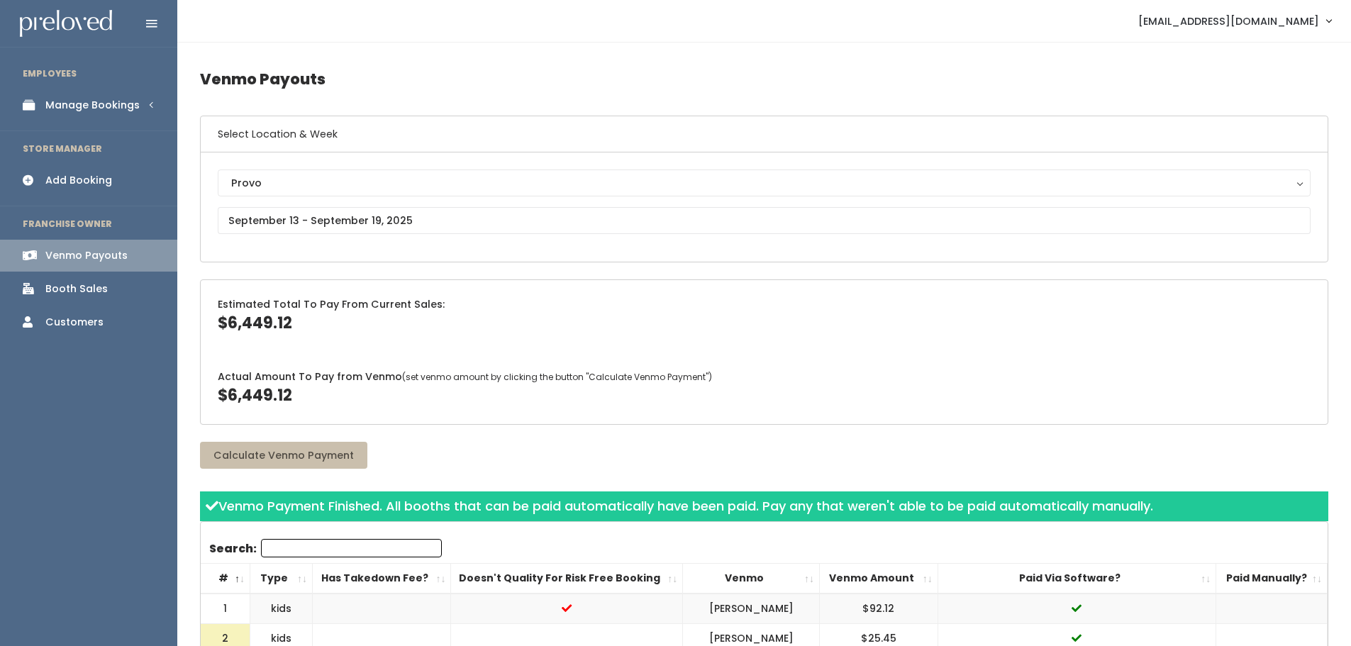
click at [252, 326] on span "$6,449.12" at bounding box center [255, 323] width 74 height 22
copy span "6,449.12"
click at [249, 391] on span "$6,449.12" at bounding box center [255, 395] width 74 height 22
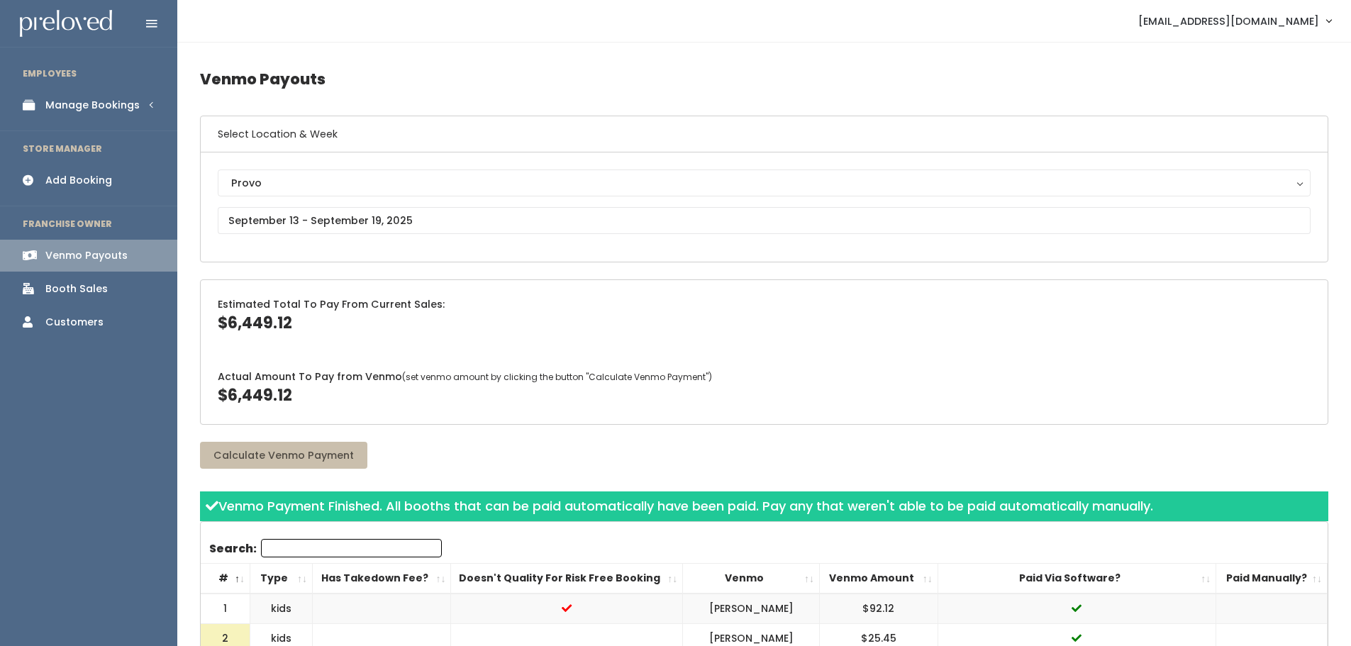
copy span "6,449.12"
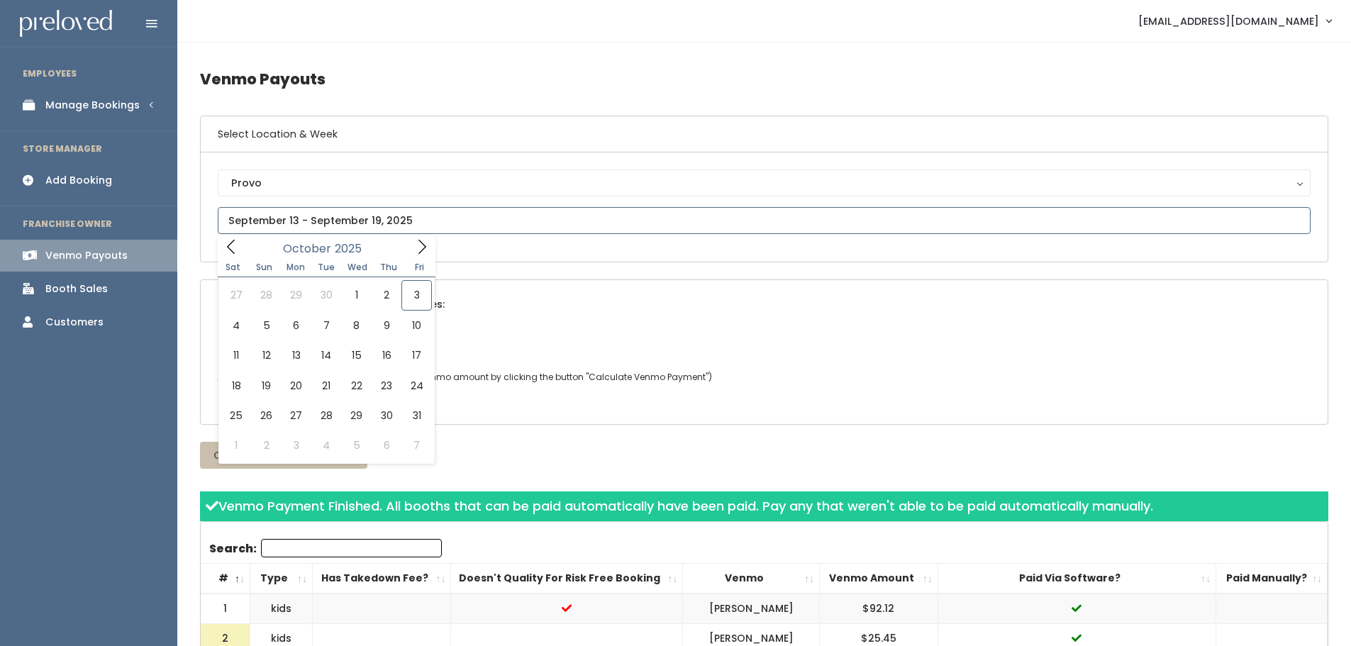
click at [324, 223] on input "text" at bounding box center [764, 220] width 1093 height 27
click at [224, 246] on icon at bounding box center [231, 247] width 16 height 16
type input "September 20 to September 26"
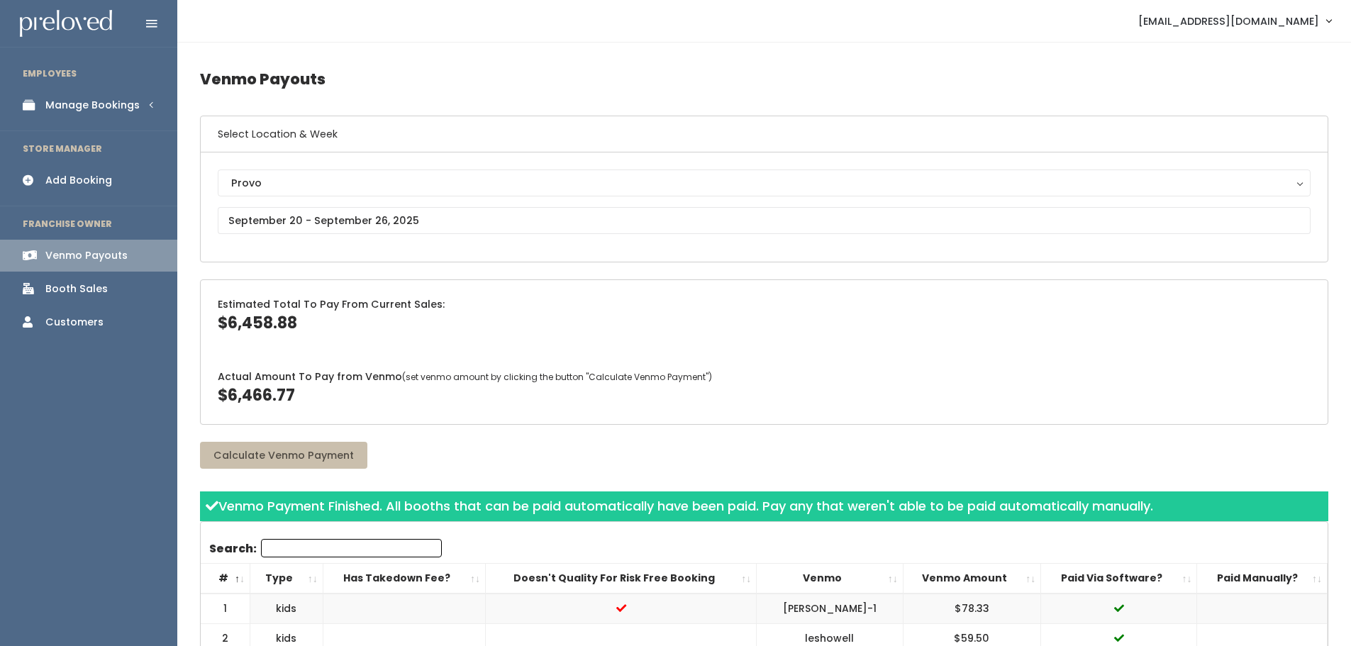
click at [257, 314] on span "$6,458.88" at bounding box center [257, 323] width 79 height 22
copy span "6,458.88"
click at [255, 400] on span "$6,466.77" at bounding box center [256, 395] width 77 height 22
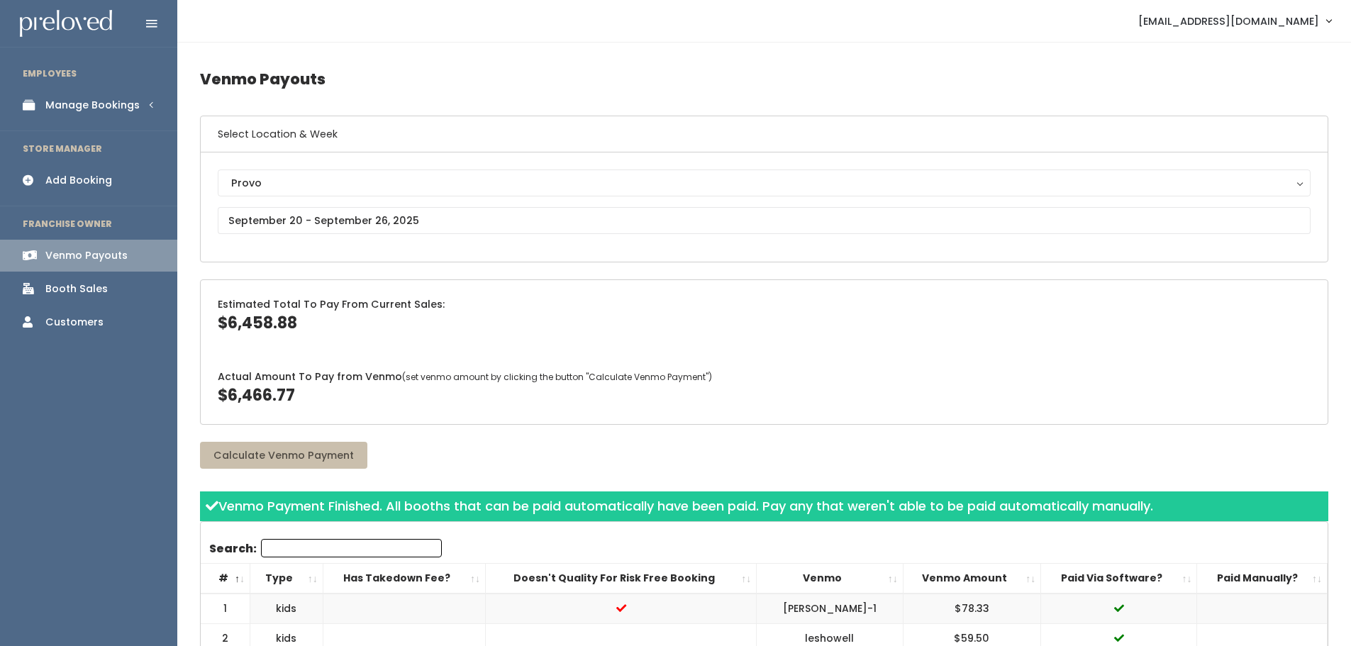
copy span "6,466.77"
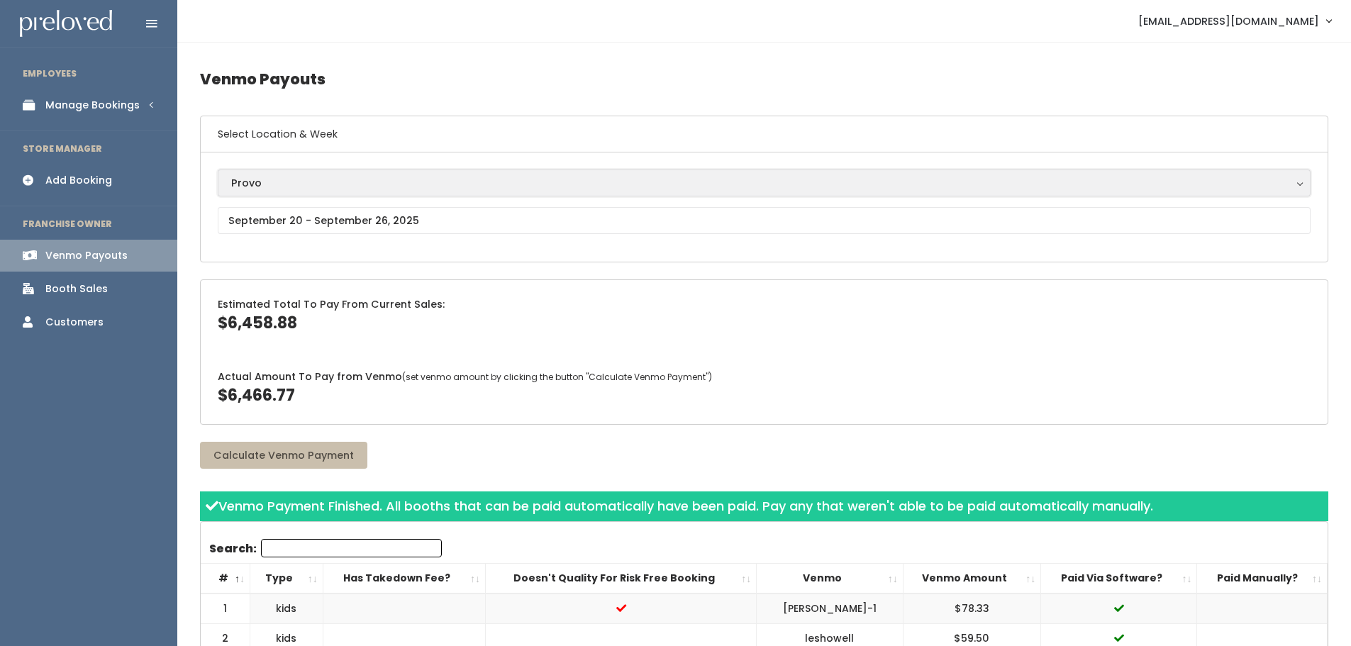
click at [264, 178] on div "Provo" at bounding box center [764, 183] width 1066 height 16
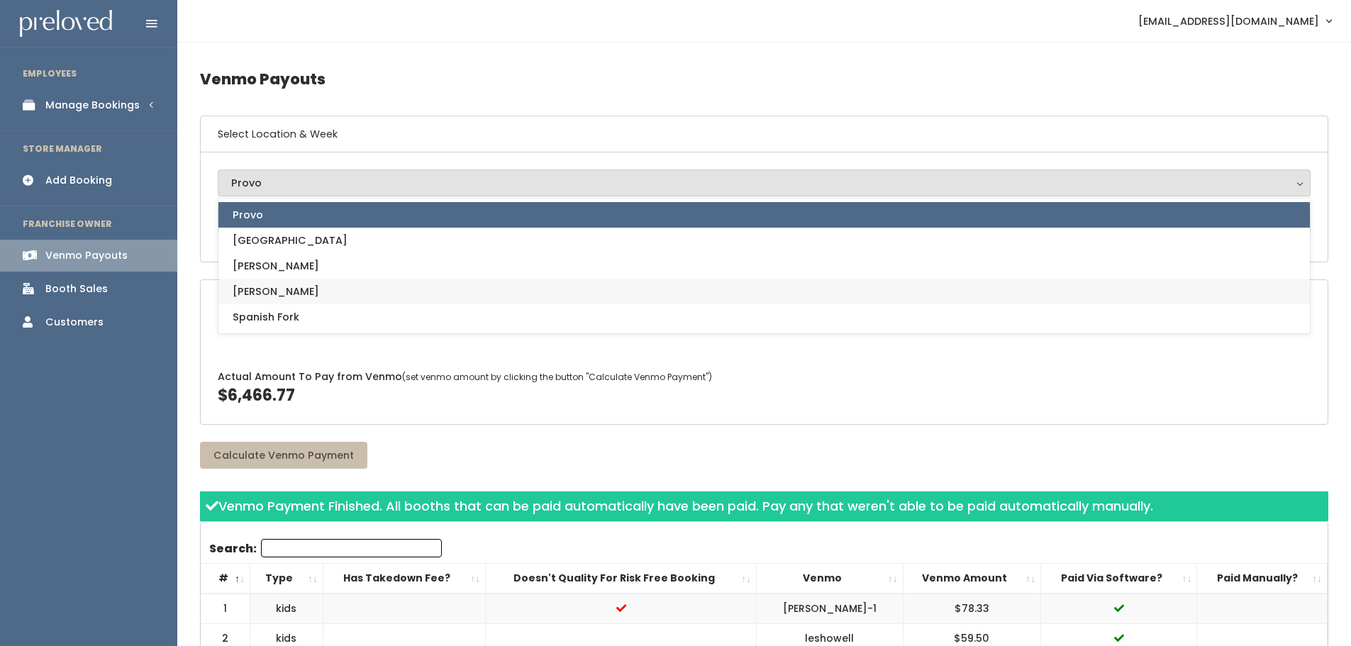
click at [285, 295] on link "[PERSON_NAME]" at bounding box center [763, 292] width 1091 height 26
select select "3"
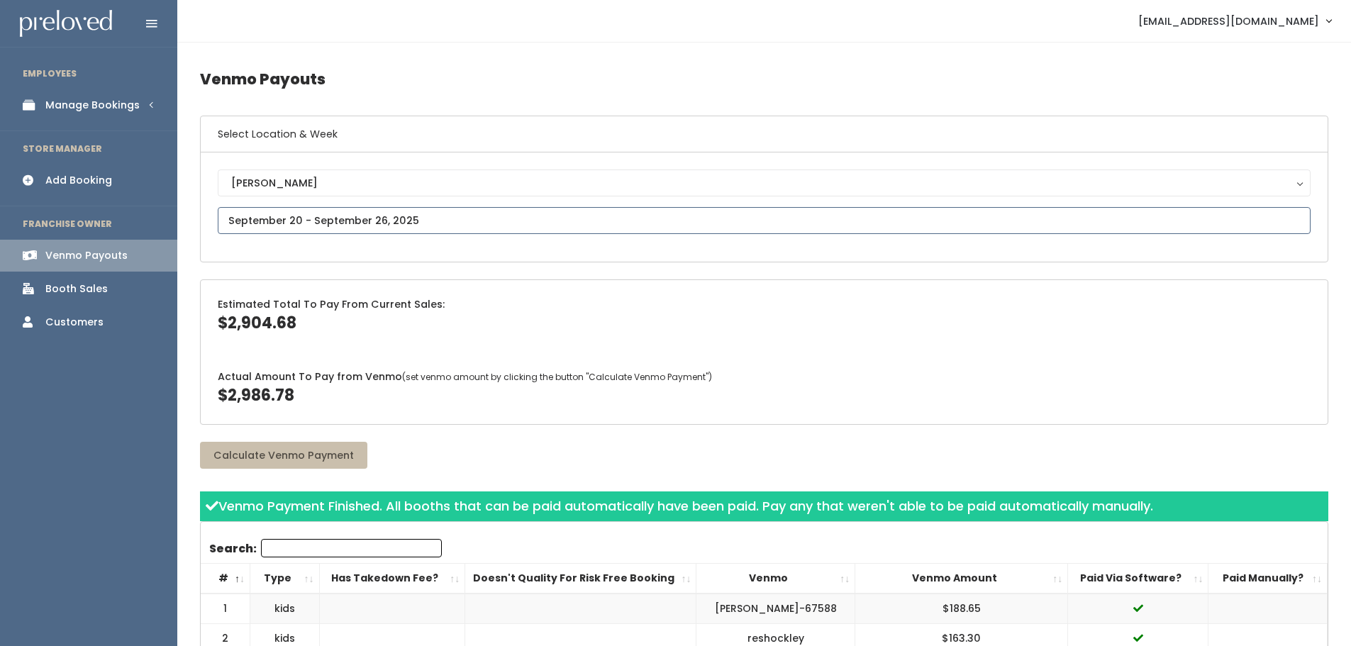
click at [267, 223] on input "text" at bounding box center [764, 220] width 1093 height 27
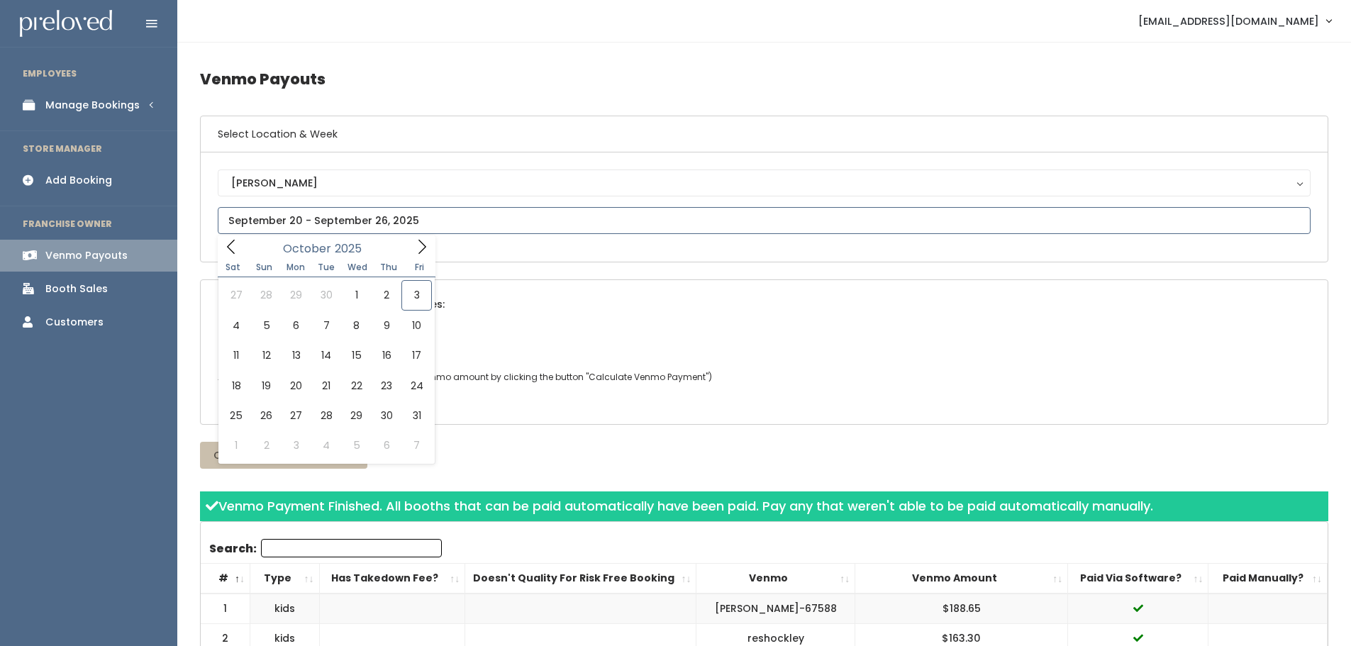
click at [231, 250] on icon at bounding box center [231, 247] width 8 height 14
type input "September 6 to September 12"
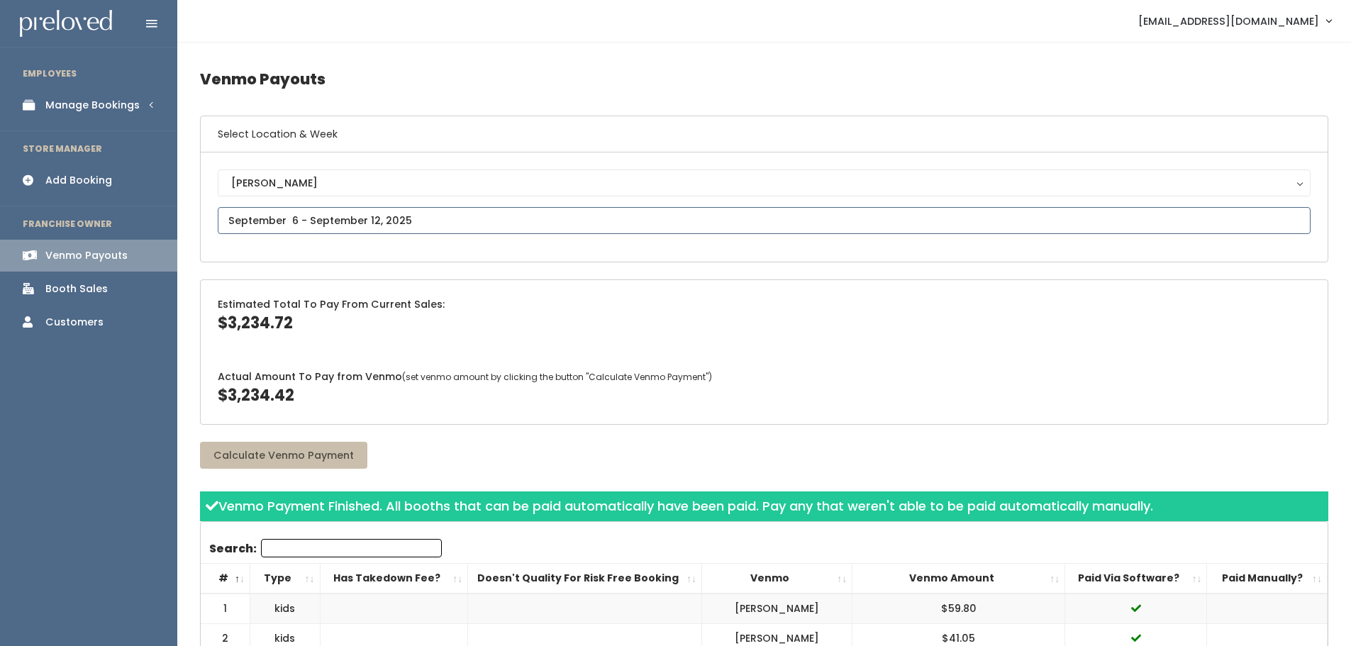
click at [265, 221] on input "text" at bounding box center [764, 220] width 1093 height 27
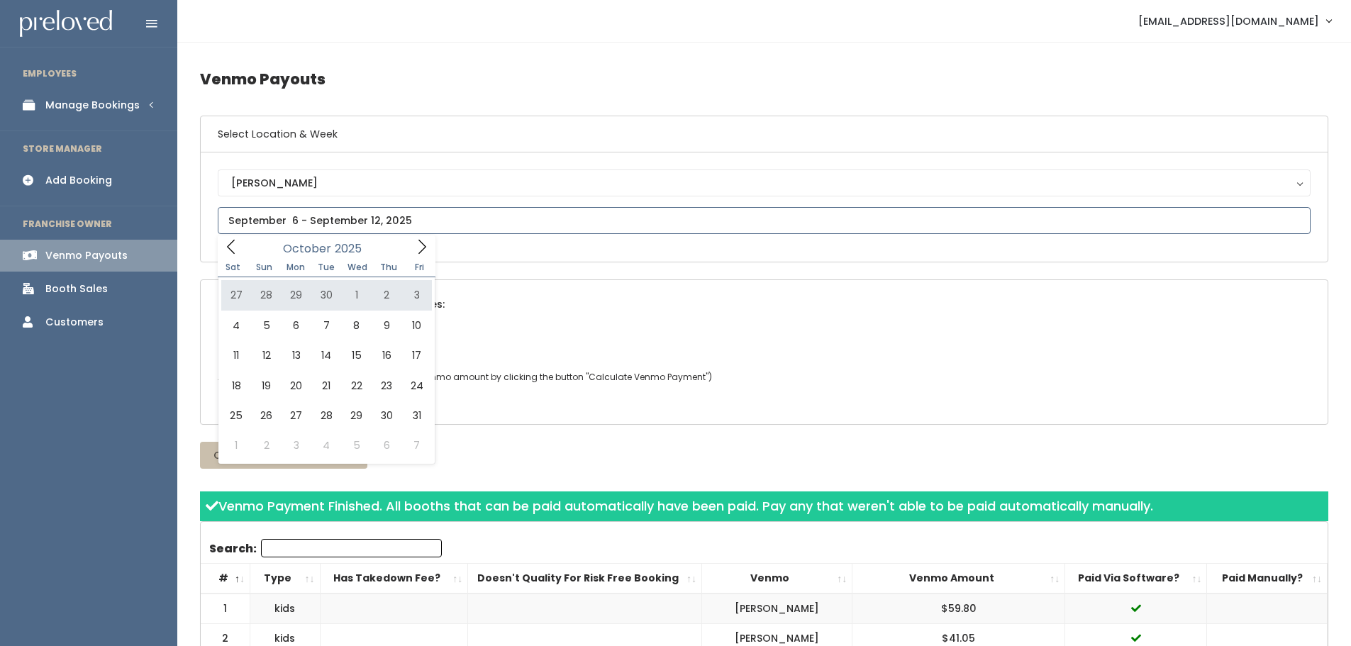
click at [231, 238] on span at bounding box center [231, 246] width 27 height 22
type input "[DATE] to [DATE]"
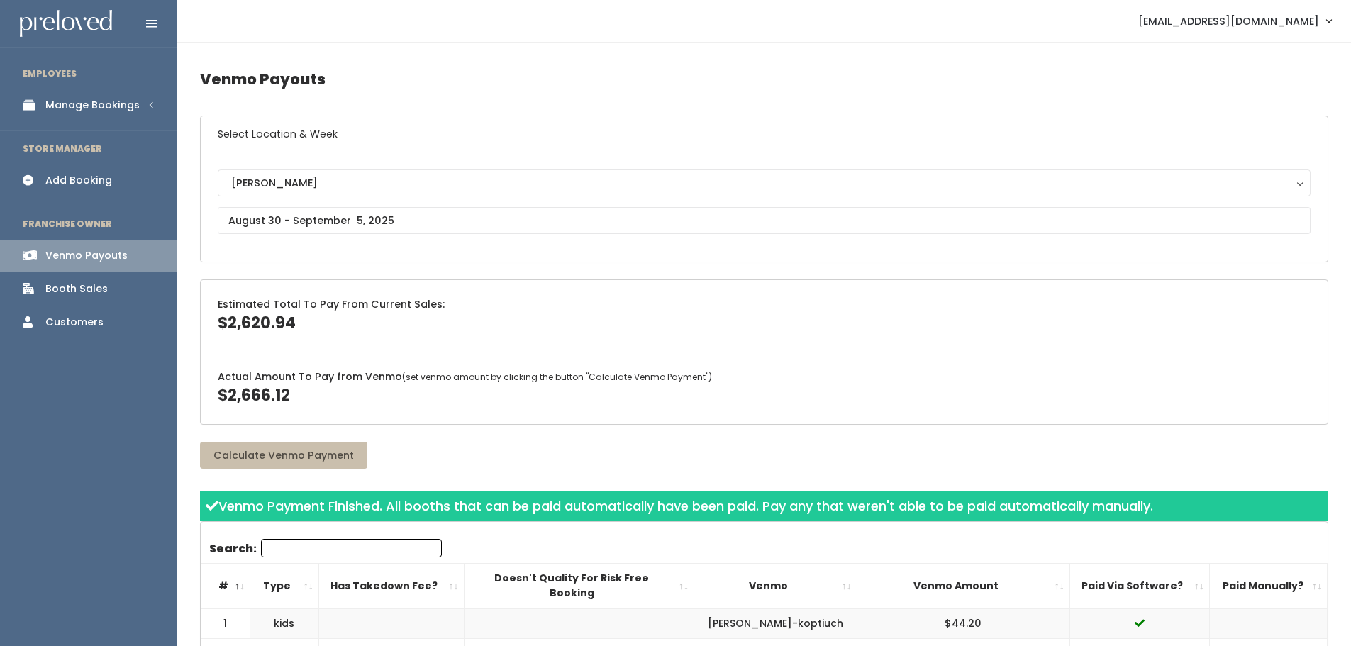
click at [475, 257] on div "[PERSON_NAME][GEOGRAPHIC_DATA] [GEOGRAPHIC_DATA][PERSON_NAME] Spanish Fork [PER…" at bounding box center [764, 206] width 1127 height 109
click at [451, 361] on div "Actual Amount To Pay from Venmo (set venmo amount by clicking the button "Calcu…" at bounding box center [764, 388] width 1127 height 72
click at [277, 322] on span "$2,620.94" at bounding box center [257, 323] width 78 height 22
copy span "2,620.94"
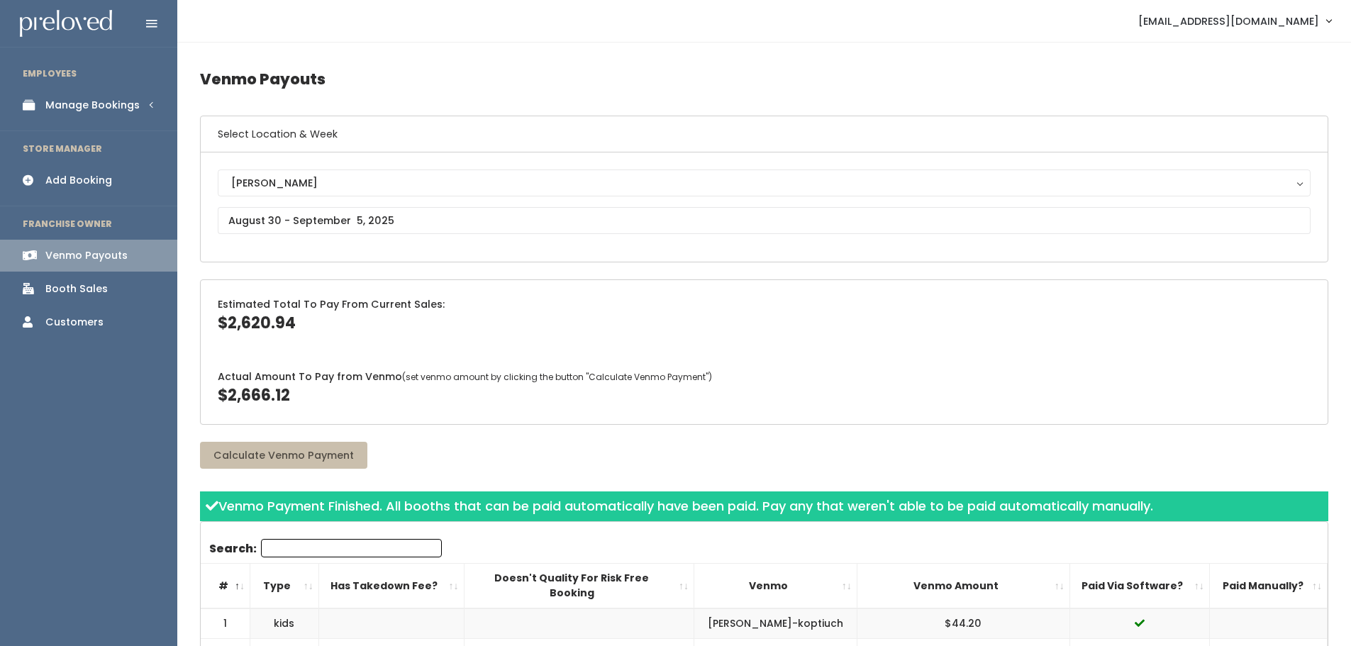
click at [249, 394] on span "$2,666.12" at bounding box center [254, 395] width 72 height 22
copy span "2,666.12"
click at [326, 215] on input "text" at bounding box center [764, 220] width 1093 height 27
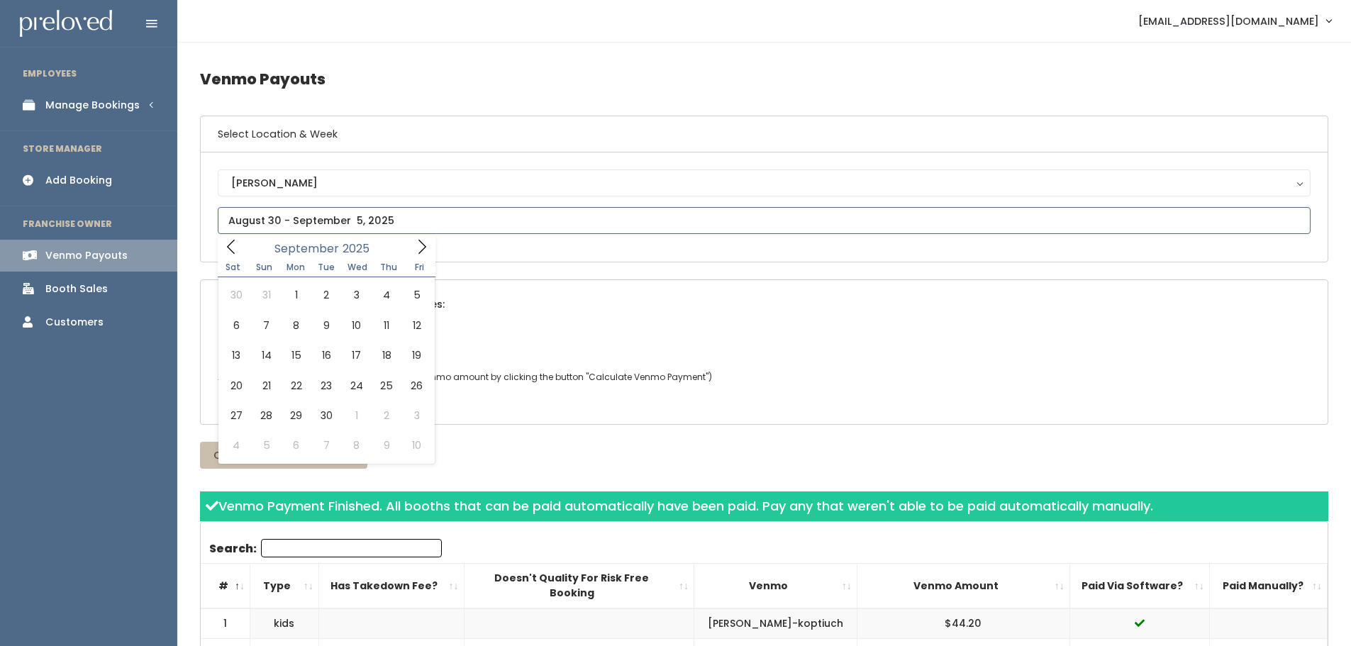
click at [236, 240] on icon at bounding box center [231, 247] width 16 height 16
type input "September 6 to September 12"
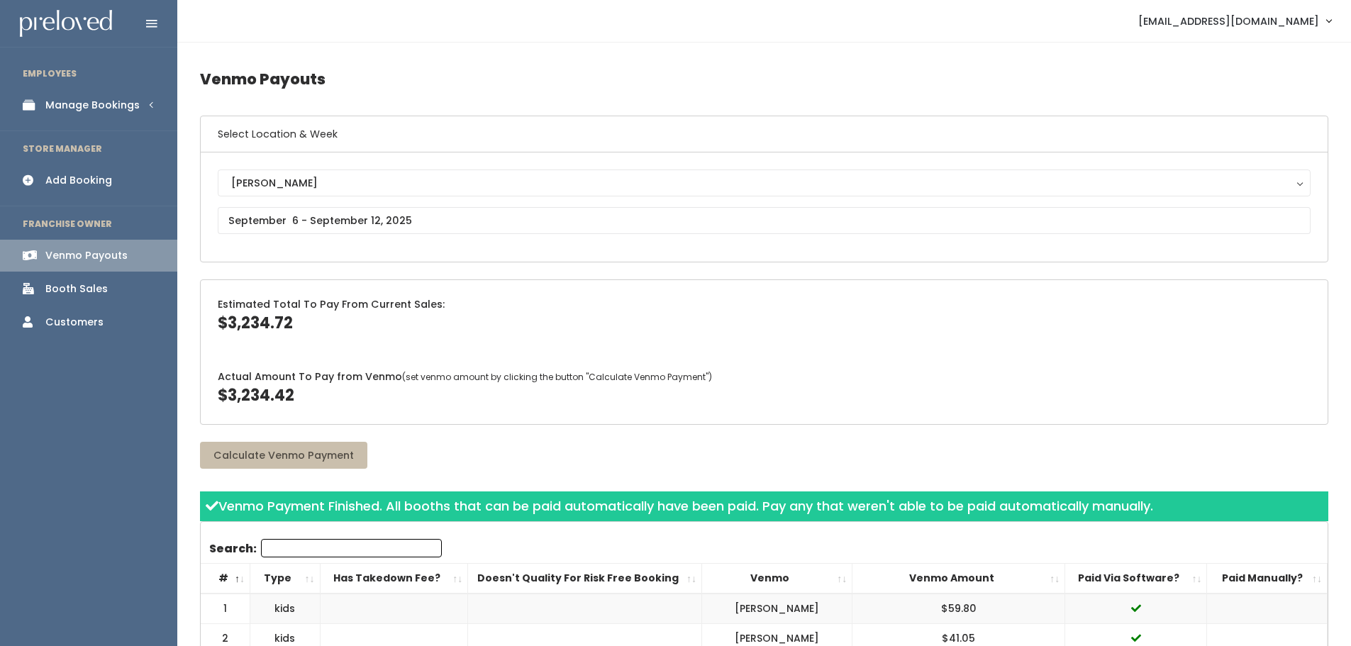
click at [258, 321] on span "$3,234.72" at bounding box center [255, 323] width 75 height 22
copy span "3,234.72"
click at [269, 399] on span "$3,234.42" at bounding box center [256, 395] width 77 height 22
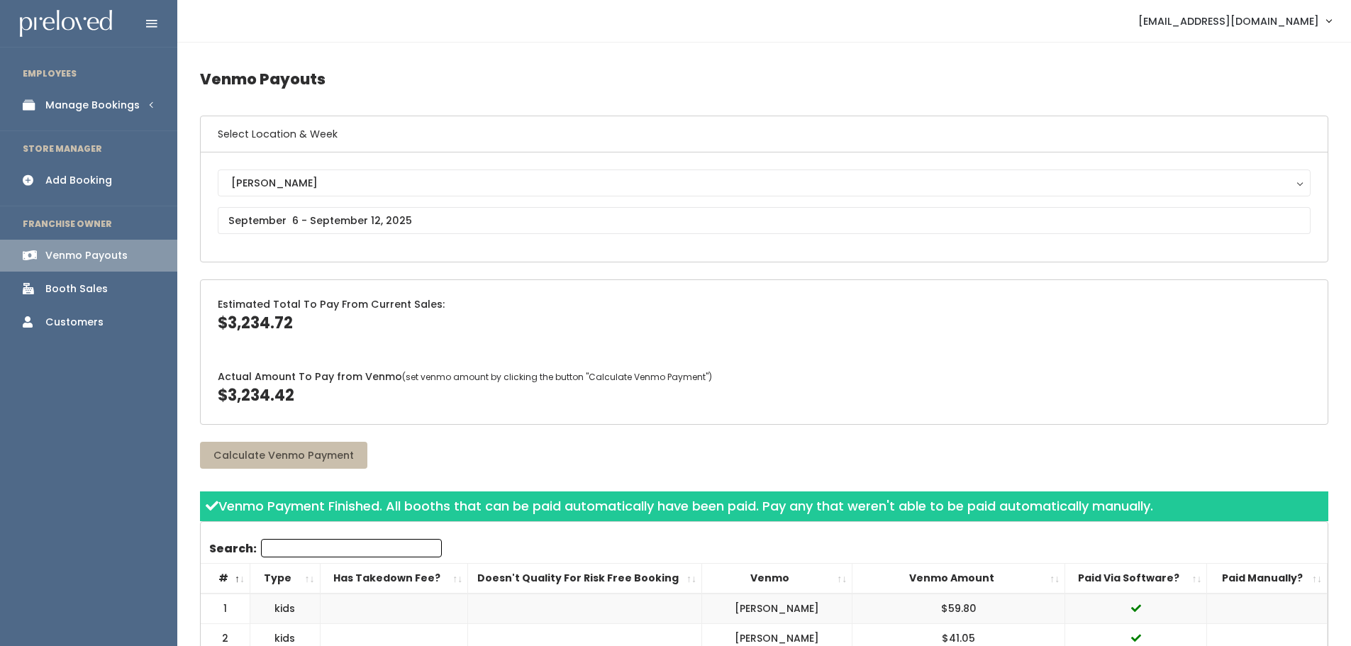
copy span "3,234.42"
click at [250, 396] on span "$3,234.42" at bounding box center [256, 395] width 77 height 22
click at [333, 220] on input "text" at bounding box center [764, 220] width 1093 height 27
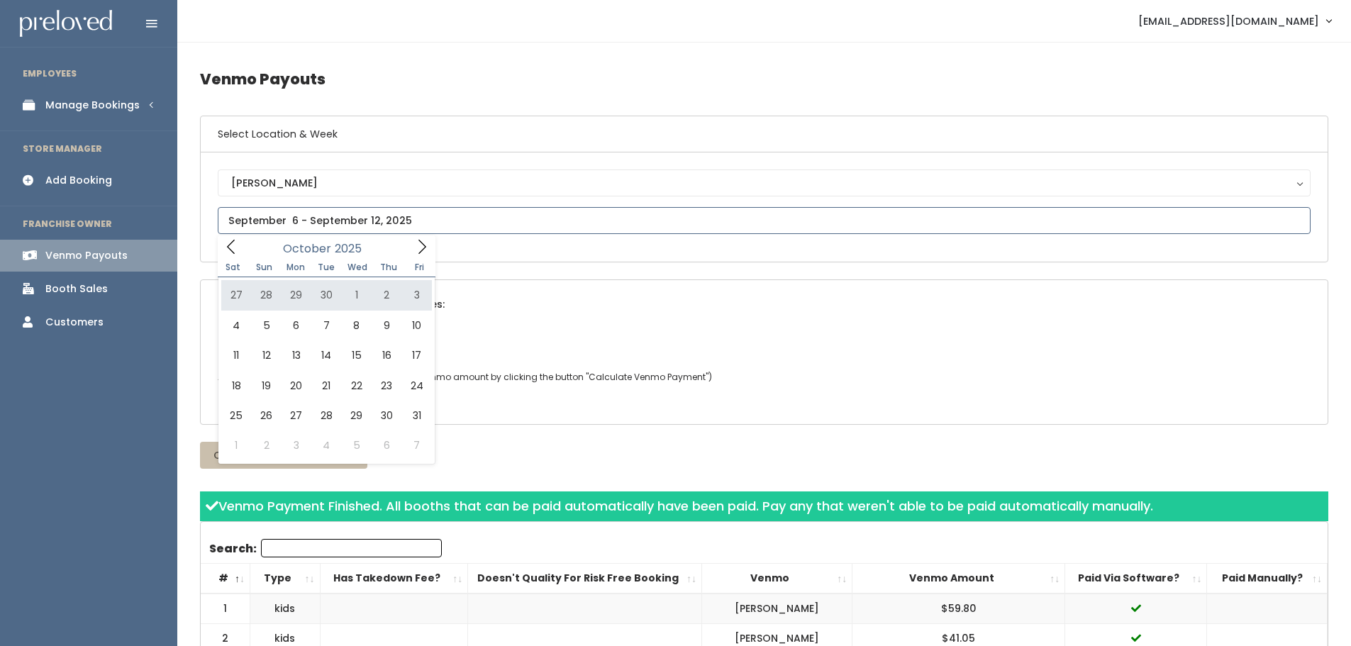
click at [234, 245] on icon at bounding box center [231, 247] width 16 height 16
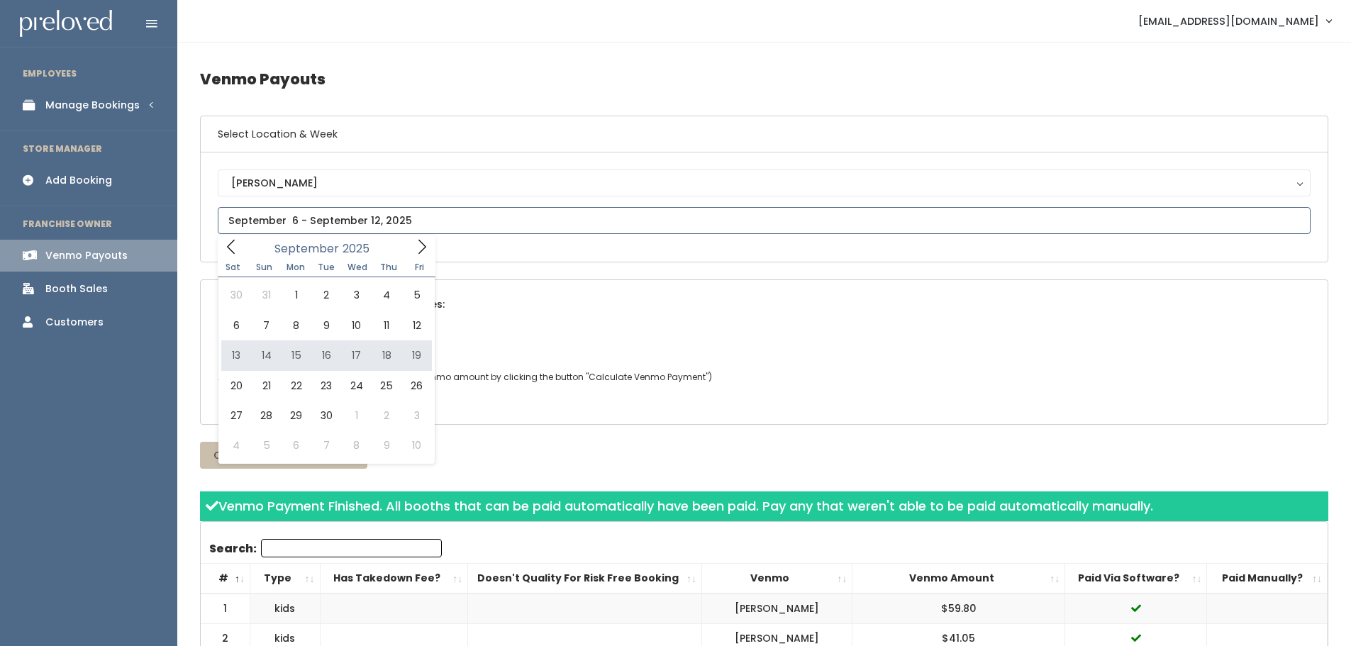
type input "September 13 to September 19"
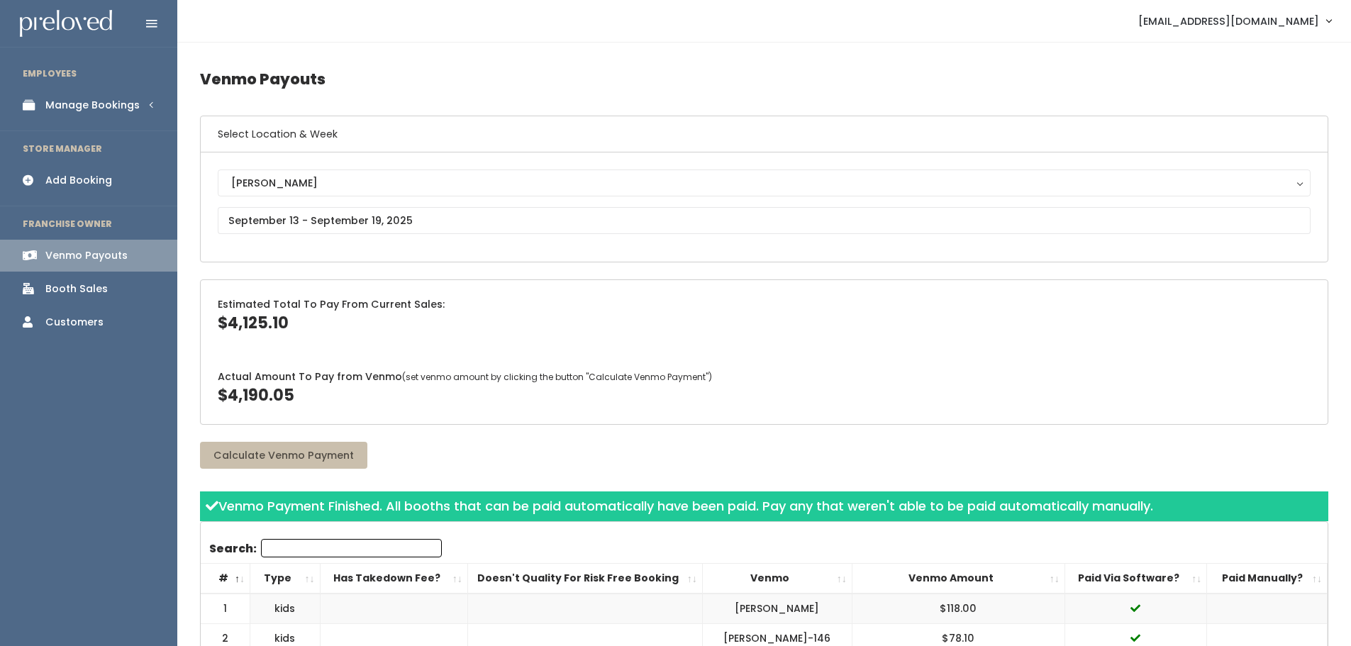
click at [247, 323] on span "$4,125.10" at bounding box center [253, 323] width 71 height 22
copy span "4,125.10"
click at [233, 390] on span "$4,190.05" at bounding box center [256, 395] width 77 height 22
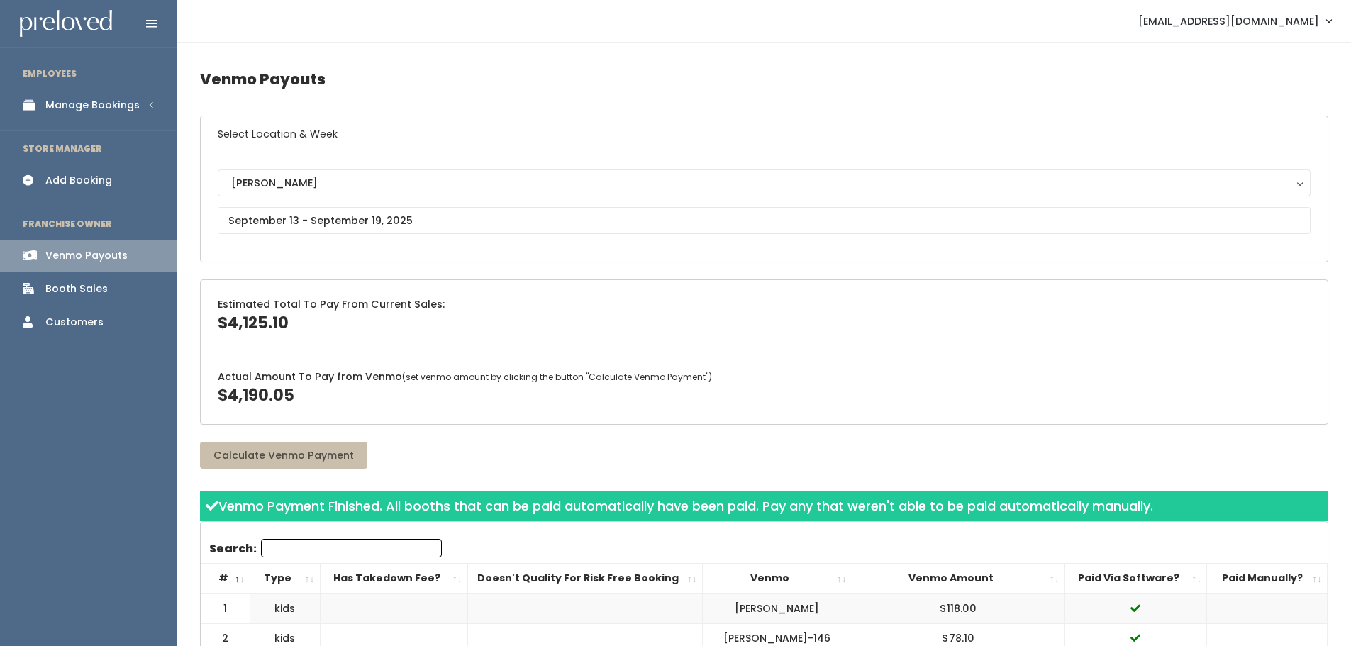
copy span "4,190.05"
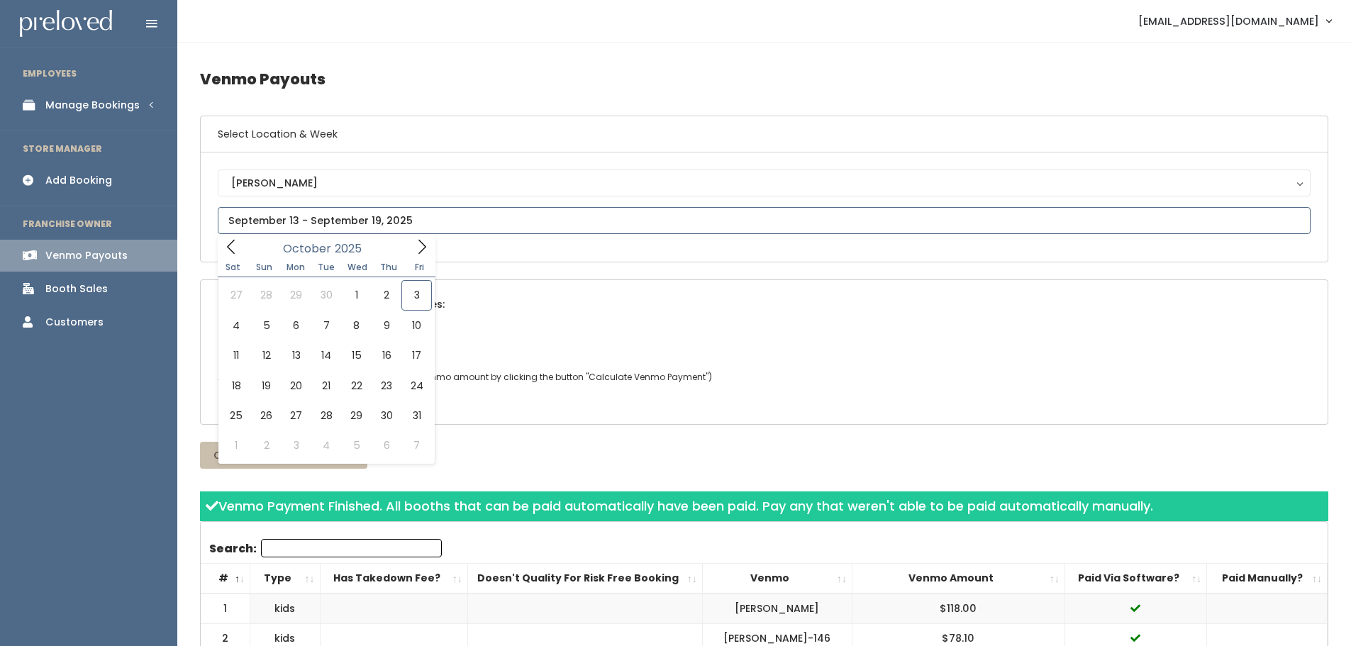
click at [233, 240] on icon at bounding box center [231, 247] width 16 height 16
type input "September 20 to September 26"
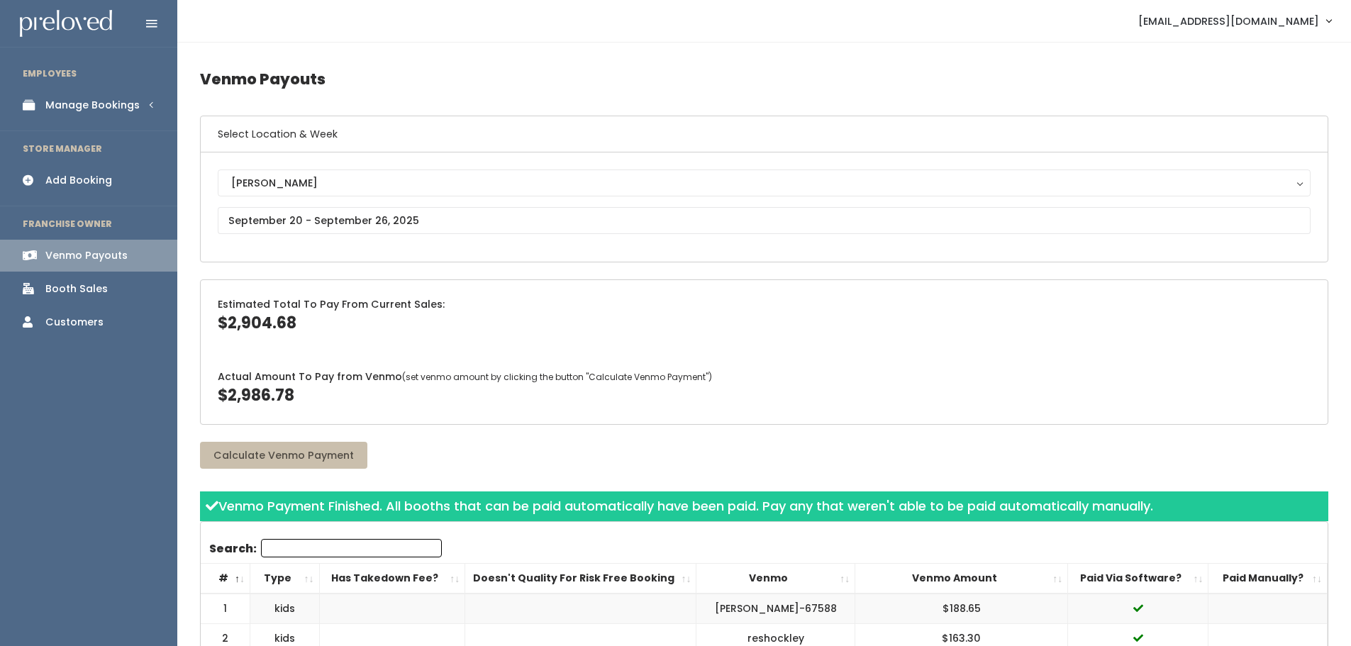
click at [259, 324] on span "$2,904.68" at bounding box center [257, 323] width 79 height 22
copy span "2,904.68"
click at [287, 387] on span "$2,986.78" at bounding box center [256, 395] width 77 height 22
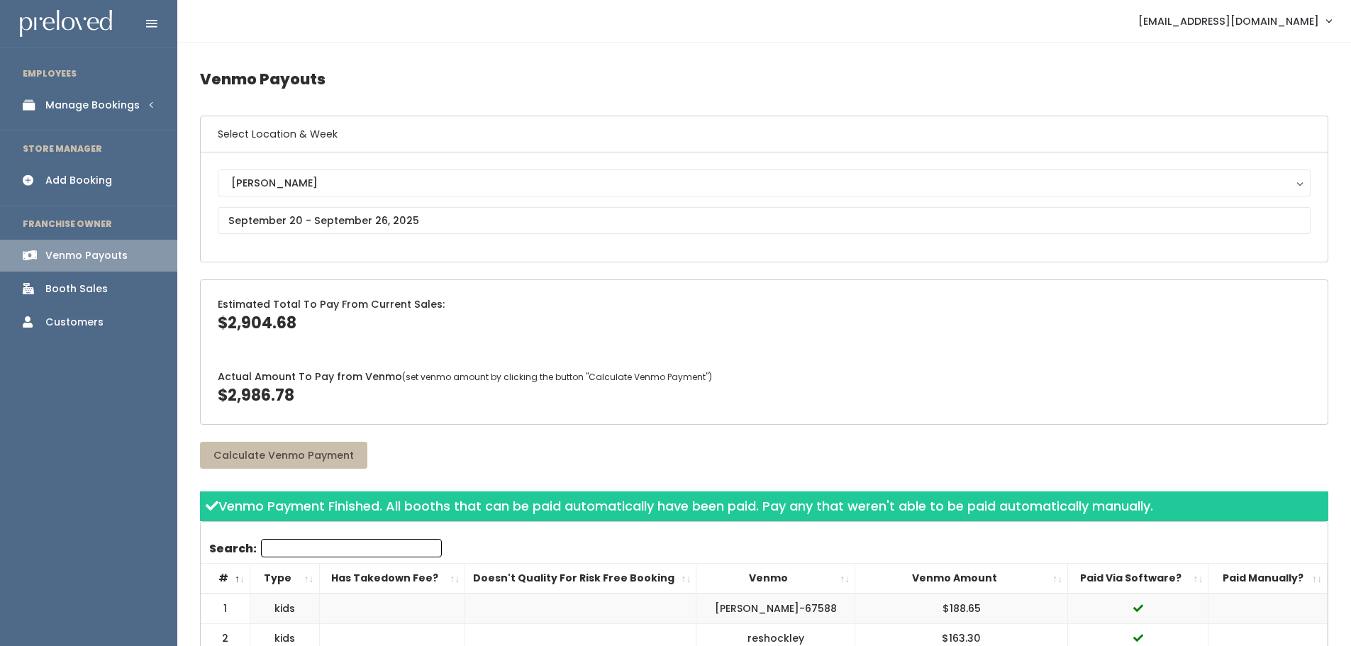
copy span "2,986.78"
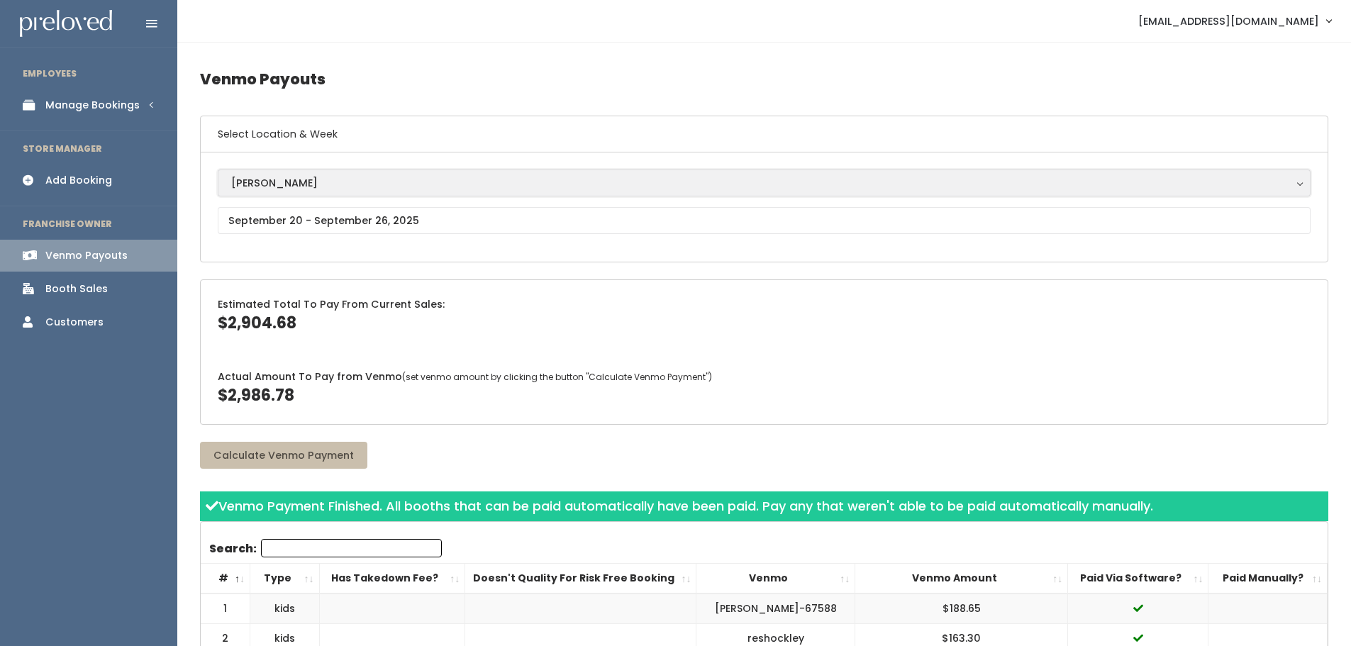
click at [278, 177] on div "[PERSON_NAME]" at bounding box center [764, 183] width 1066 height 16
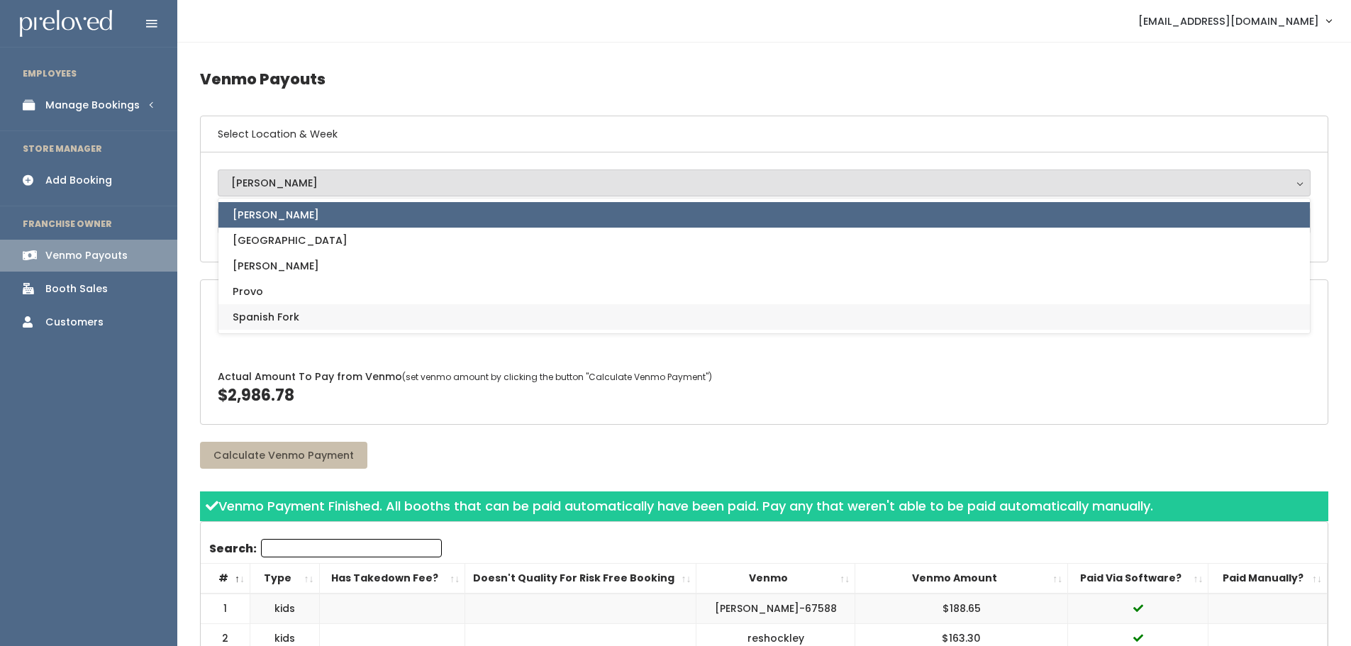
click at [257, 312] on span "Spanish Fork" at bounding box center [266, 317] width 67 height 16
select select "2"
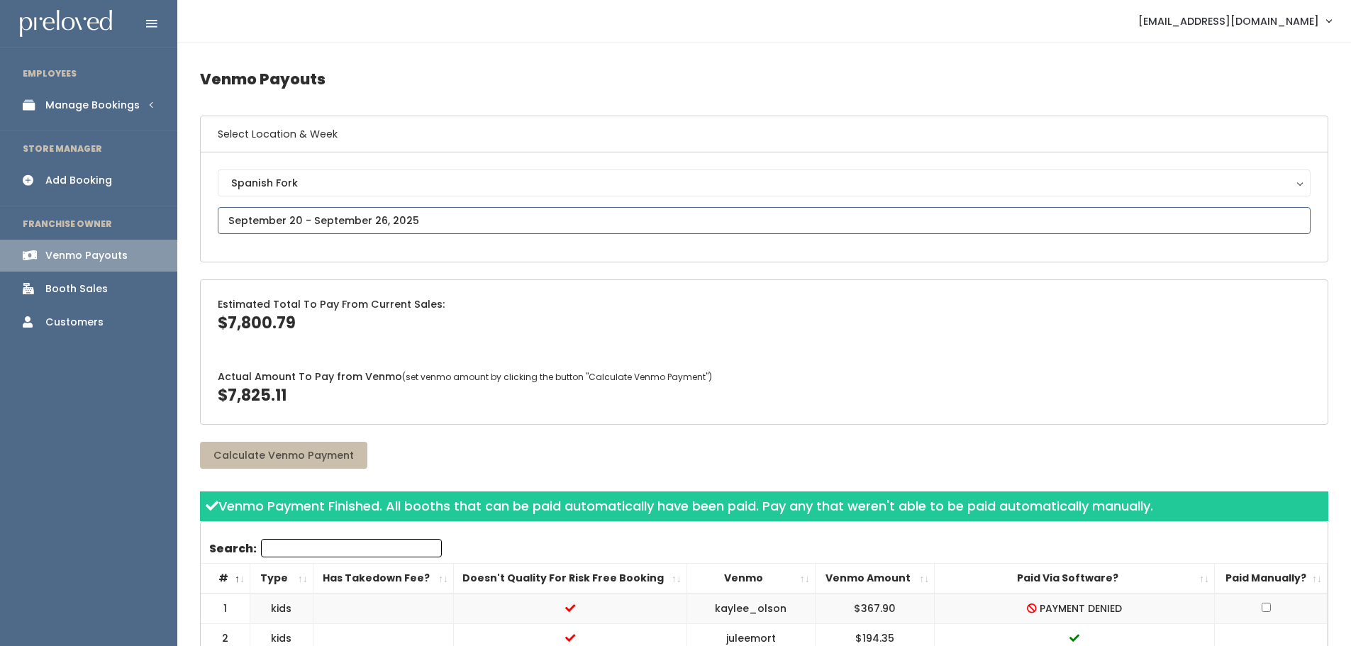
click at [326, 209] on input "text" at bounding box center [764, 220] width 1093 height 27
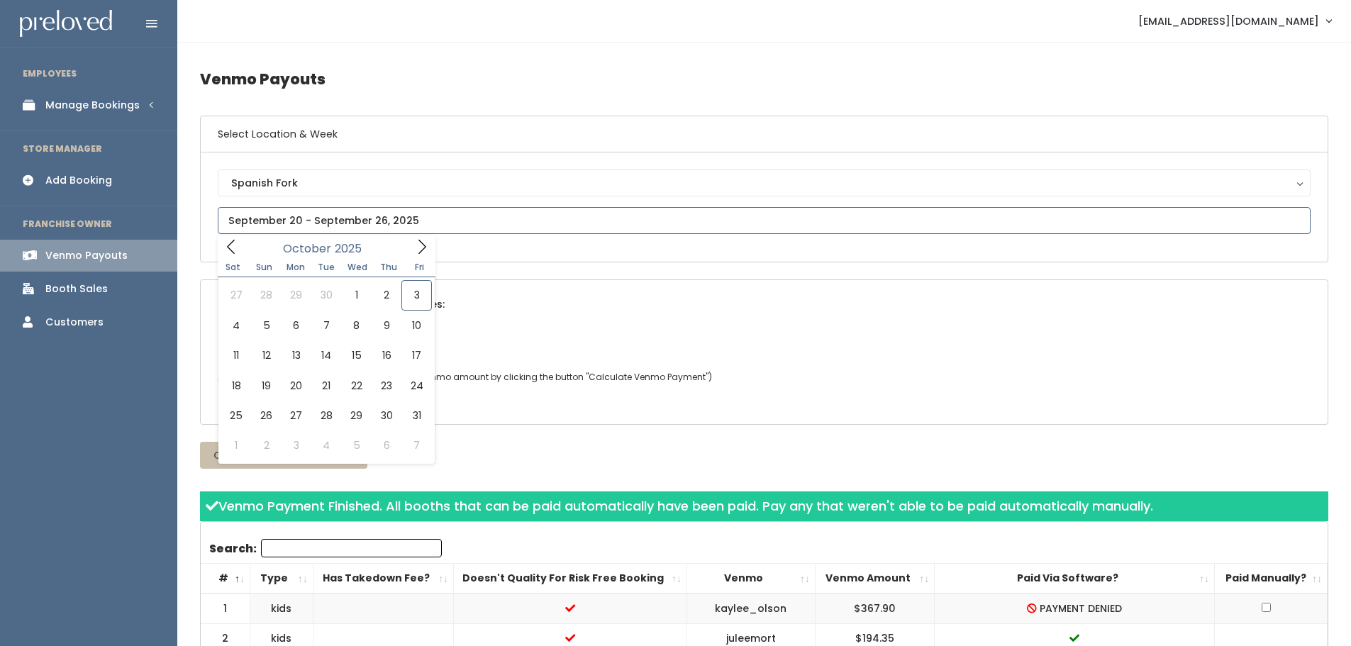
click at [244, 250] on span at bounding box center [231, 246] width 27 height 22
type input "[DATE] to [DATE]"
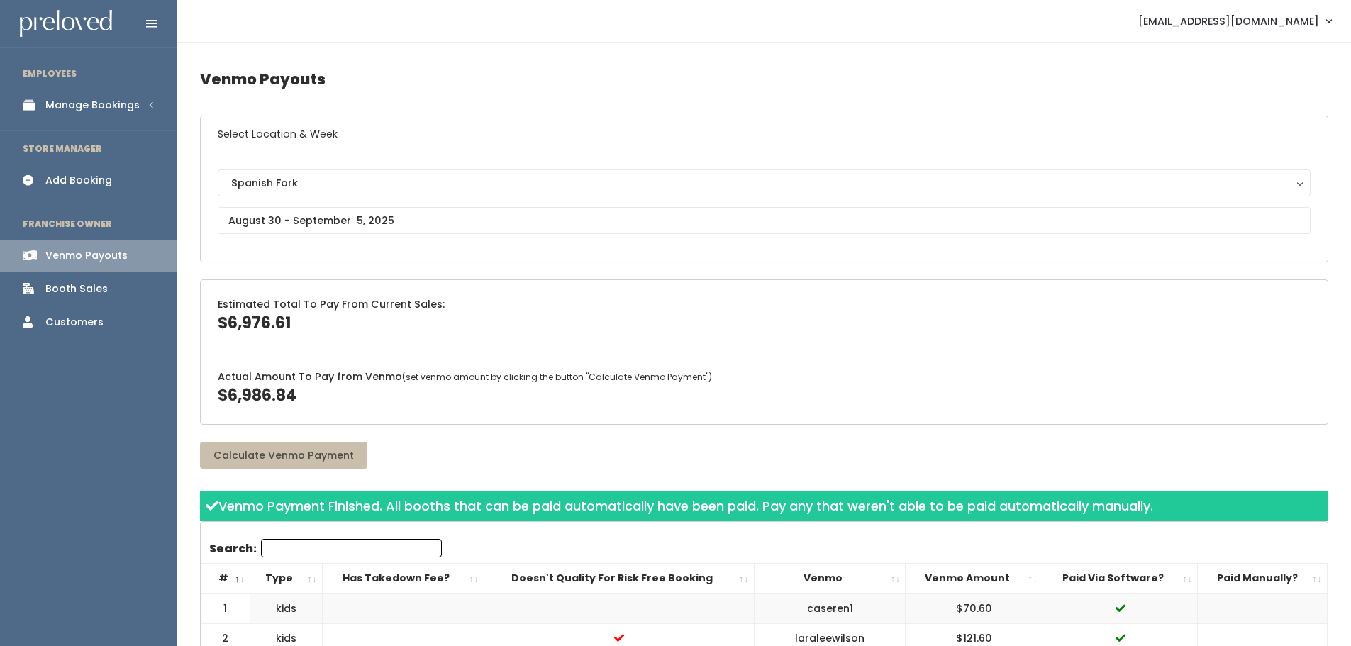
click at [458, 279] on div "Estimated Total To Pay From Current Sales: $6,976.61 Actual Amount To Pay from …" at bounding box center [764, 351] width 1128 height 145
click at [264, 327] on span "$6,976.61" at bounding box center [254, 323] width 73 height 22
copy span "6,976.61"
click at [279, 396] on span "$6,986.84" at bounding box center [257, 395] width 79 height 22
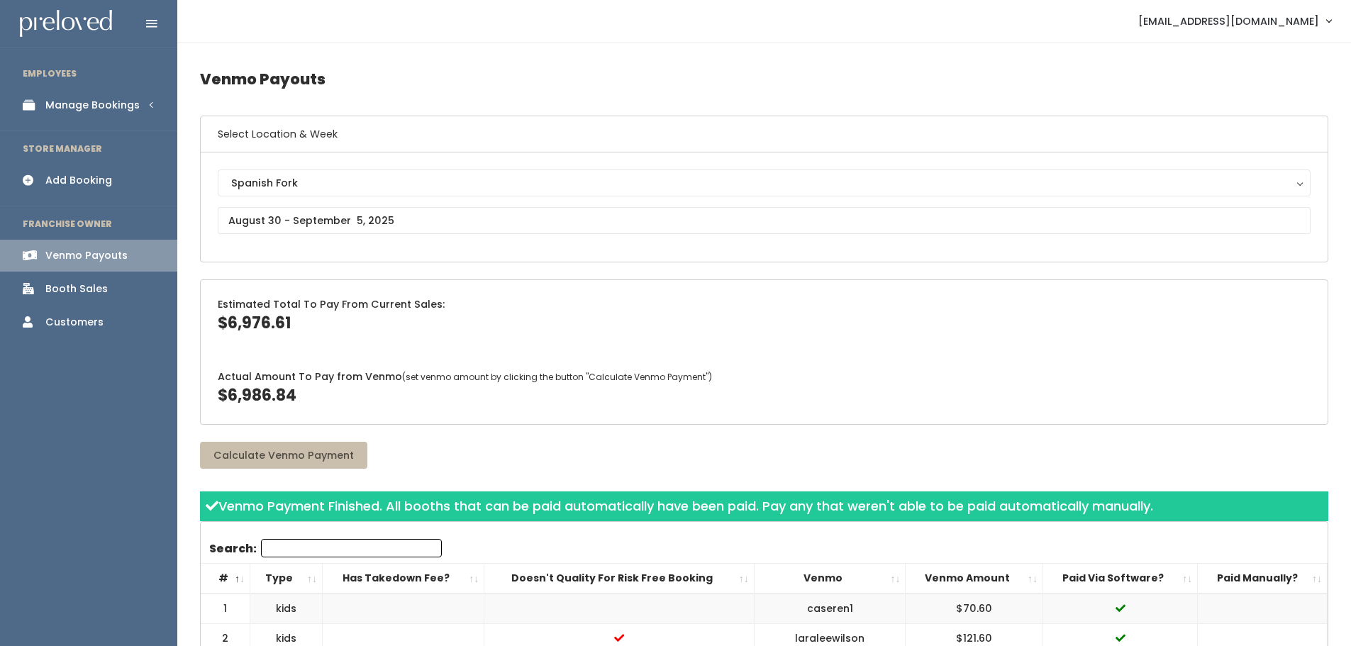
click at [279, 396] on span "$6,986.84" at bounding box center [257, 395] width 79 height 22
copy span "6,986.84"
click at [309, 222] on input "text" at bounding box center [764, 220] width 1093 height 27
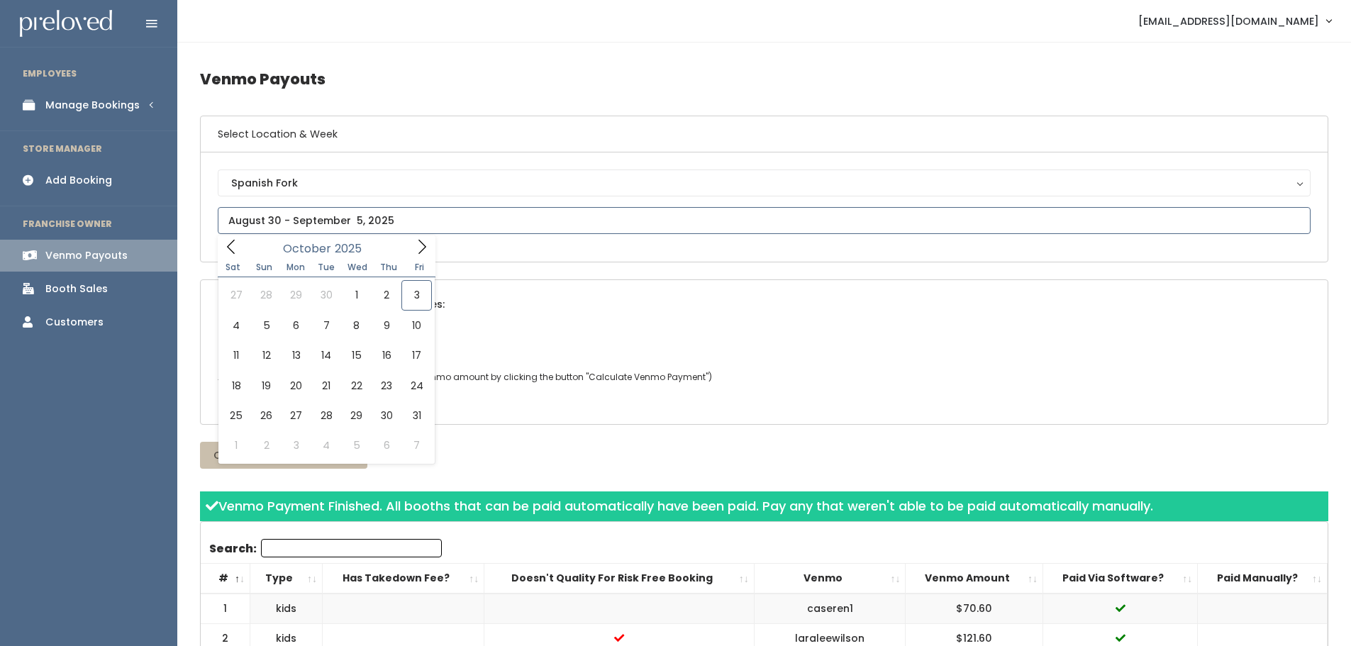
click at [234, 242] on icon at bounding box center [231, 247] width 16 height 16
type input "September 6 to September 12"
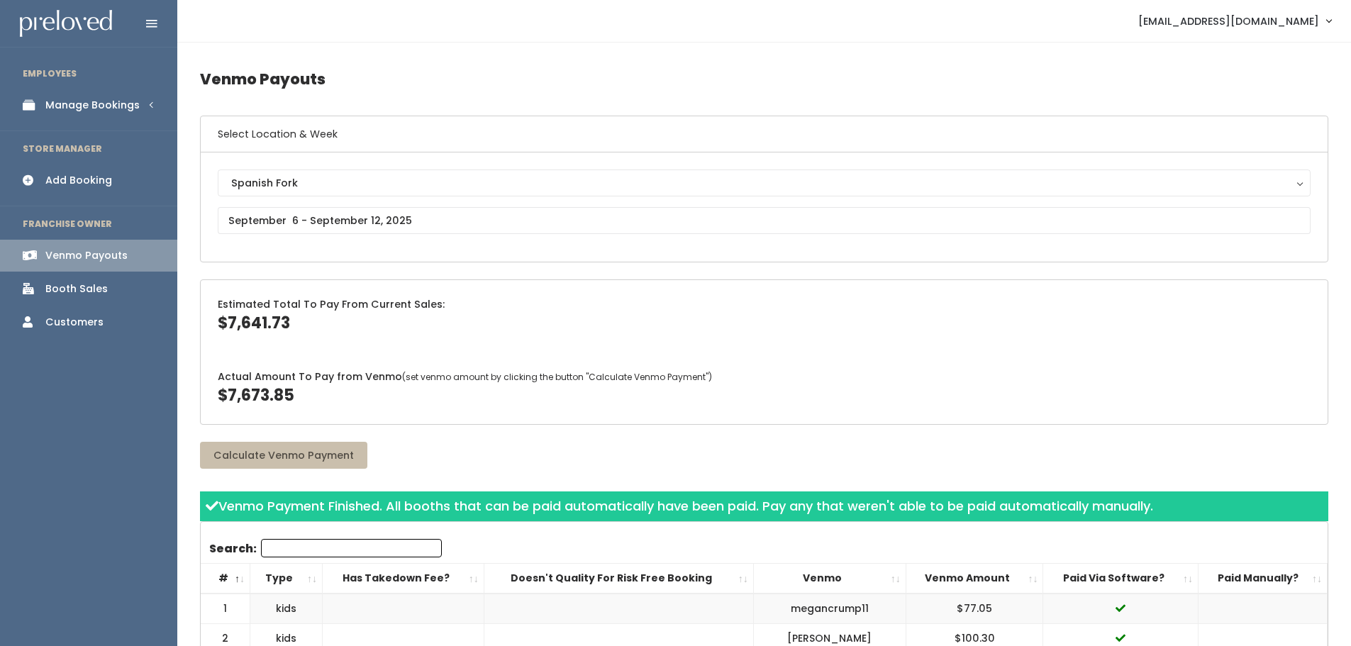
click at [240, 315] on span "$7,641.73" at bounding box center [254, 323] width 72 height 22
copy span "7,641.73"
click at [250, 391] on span "$7,673.85" at bounding box center [256, 395] width 77 height 22
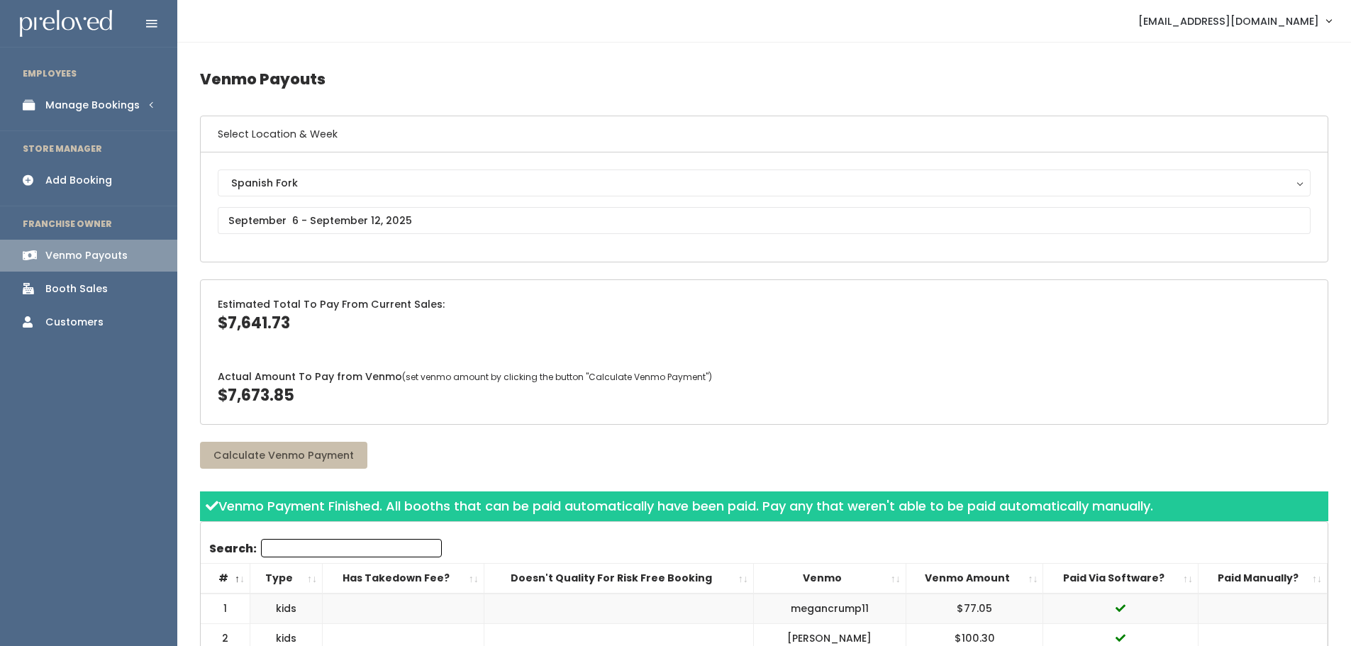
copy span "7,673.85"
click at [342, 219] on input "text" at bounding box center [764, 220] width 1093 height 27
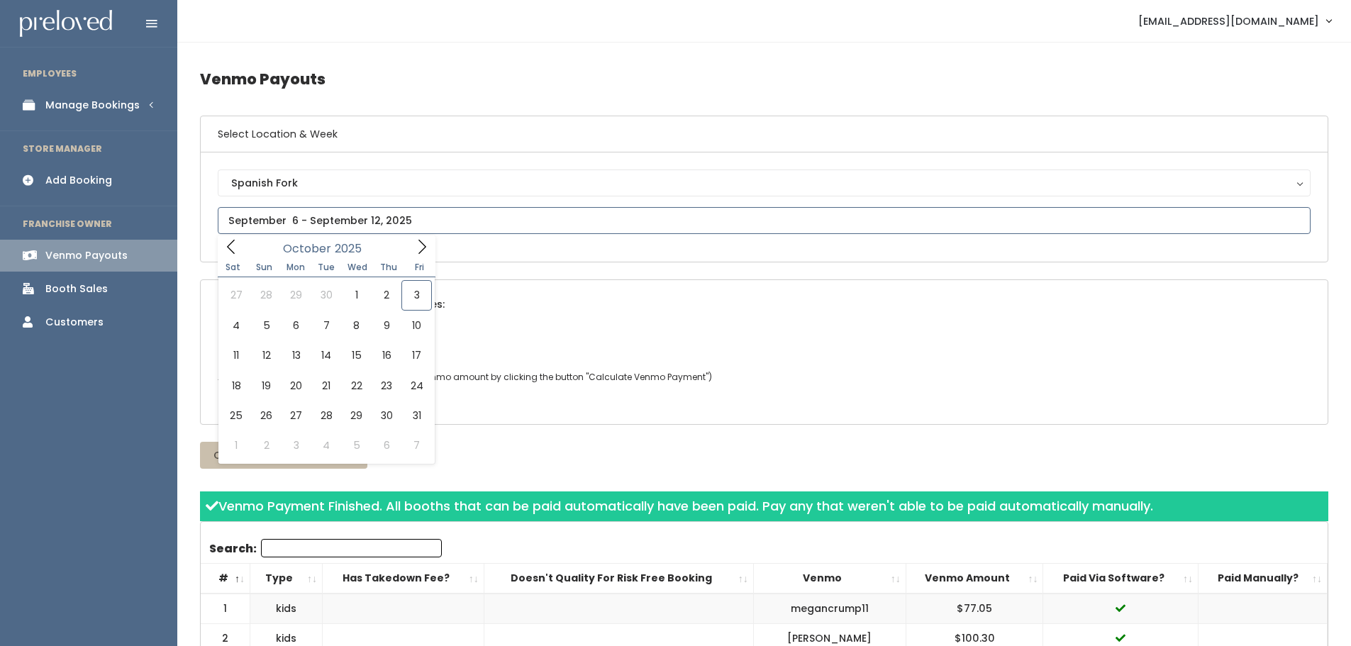
click at [243, 247] on span at bounding box center [231, 246] width 27 height 22
type input "[DATE] to [DATE]"
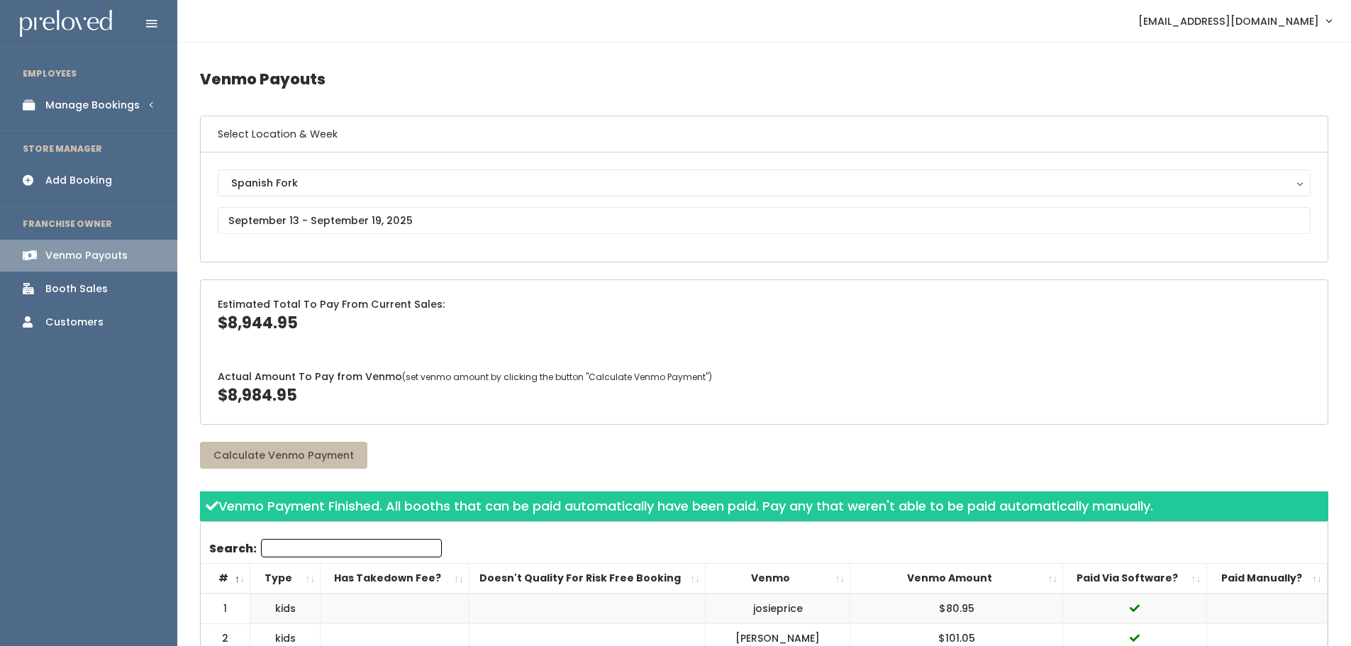
click at [261, 323] on span "$8,944.95" at bounding box center [258, 323] width 80 height 22
copy span "8,944.95"
click at [252, 389] on span "$8,984.95" at bounding box center [257, 395] width 79 height 22
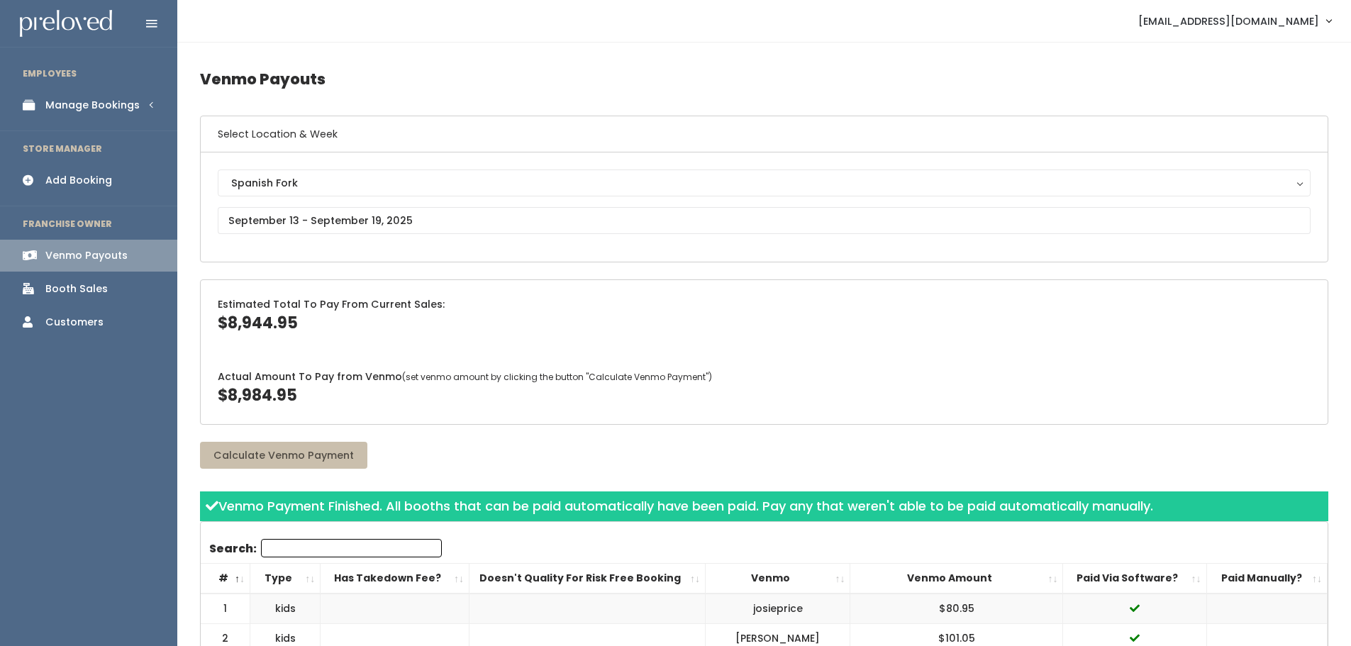
copy span "8,984.95"
click at [298, 211] on input "text" at bounding box center [764, 220] width 1093 height 27
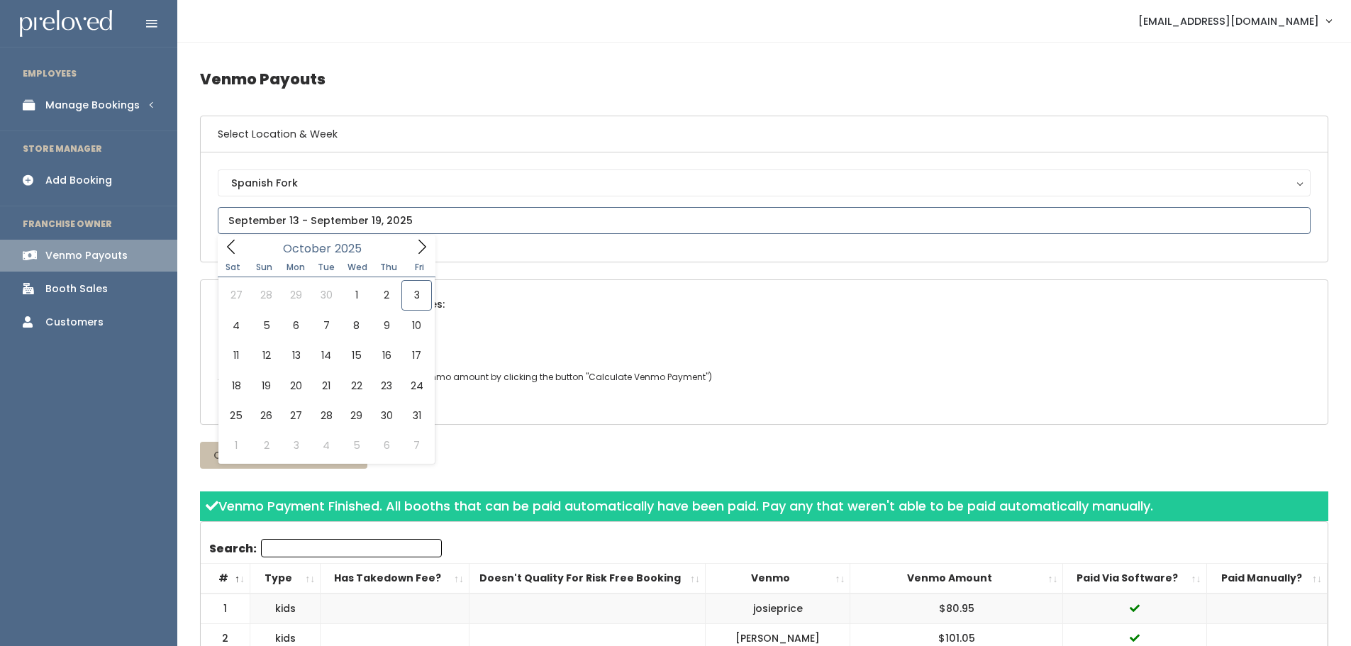
click at [228, 240] on icon at bounding box center [231, 247] width 16 height 16
type input "[DATE] to [DATE]"
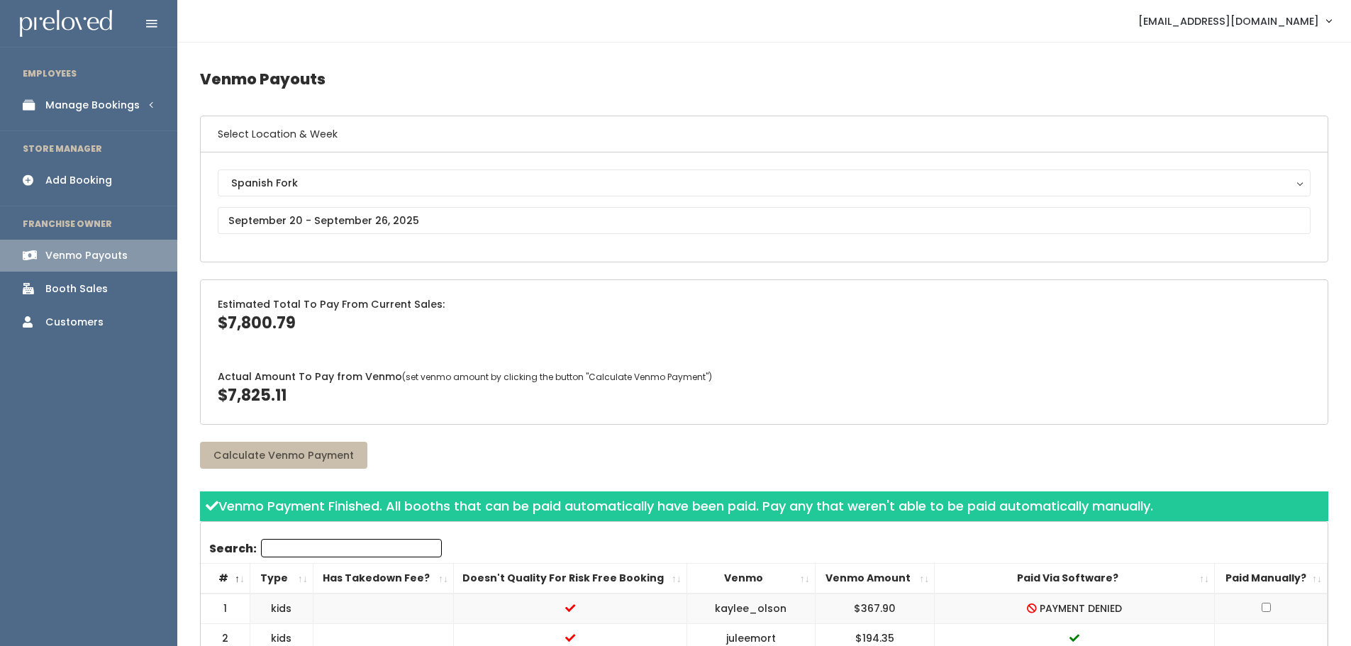
click at [549, 292] on div "Estimated Total To Pay From Current Sales: $7,800.79" at bounding box center [764, 316] width 1127 height 72
click at [268, 321] on span "$7,800.79" at bounding box center [257, 323] width 78 height 22
copy span "7,800.79"
click at [255, 393] on span "$7,825.11" at bounding box center [252, 395] width 69 height 22
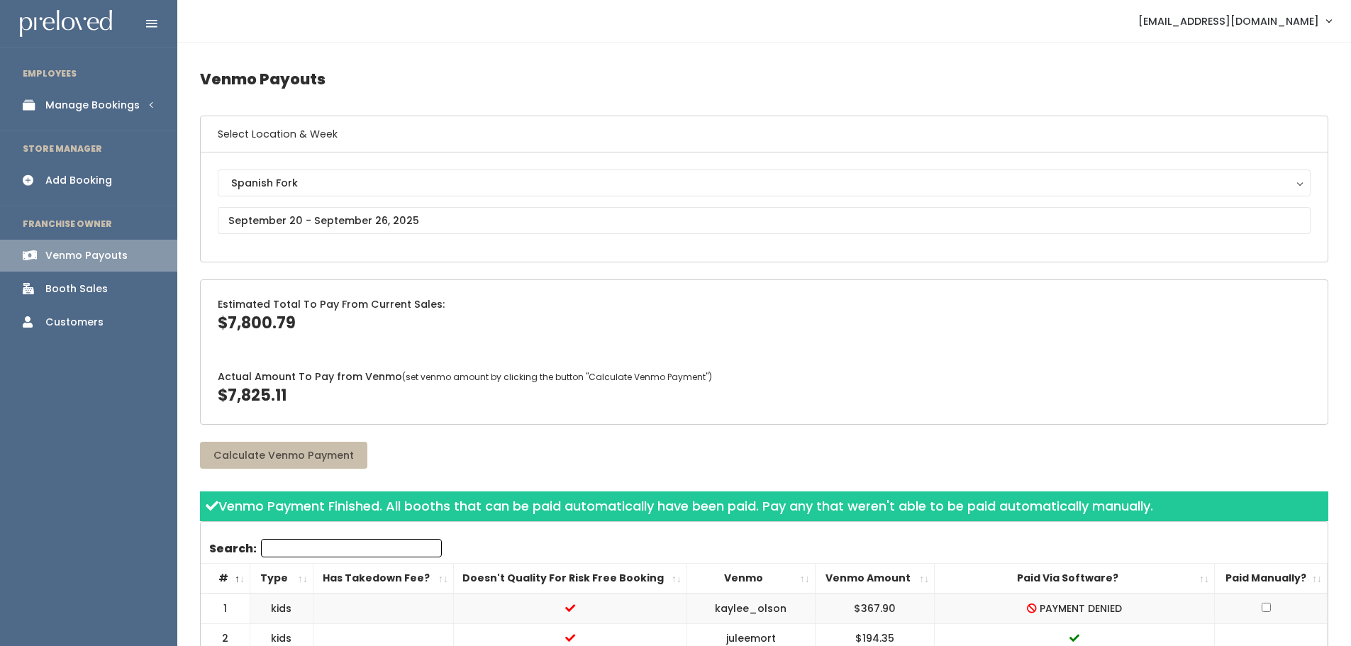
click at [255, 393] on span "$7,825.11" at bounding box center [252, 395] width 69 height 22
copy span "7,825.11"
